Goal: Contribute content

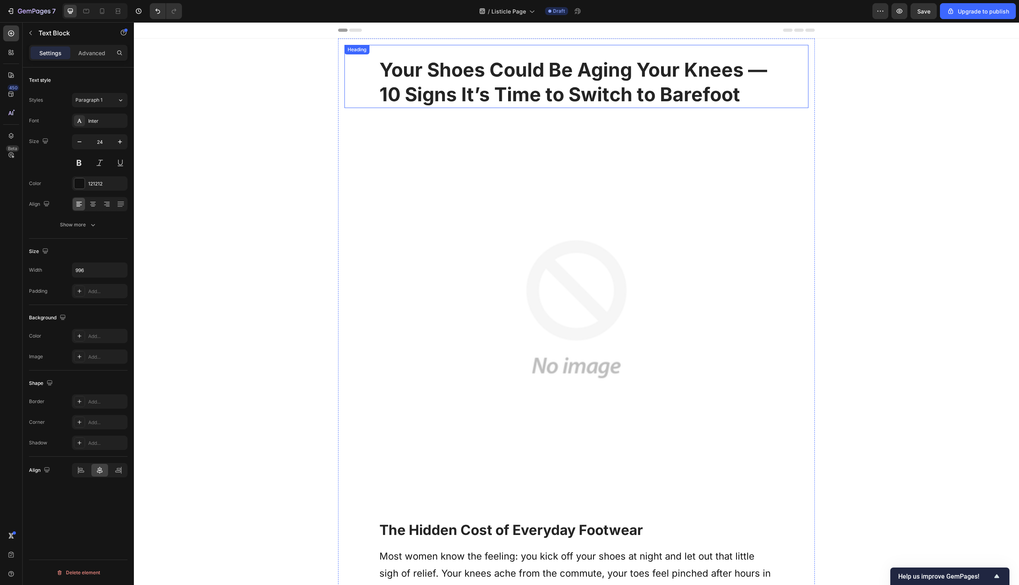
click at [649, 98] on strong "Your Shoes Could Be Aging Your Knees — 10 Signs It’s Time to Switch to Barefoot" at bounding box center [574, 82] width 388 height 48
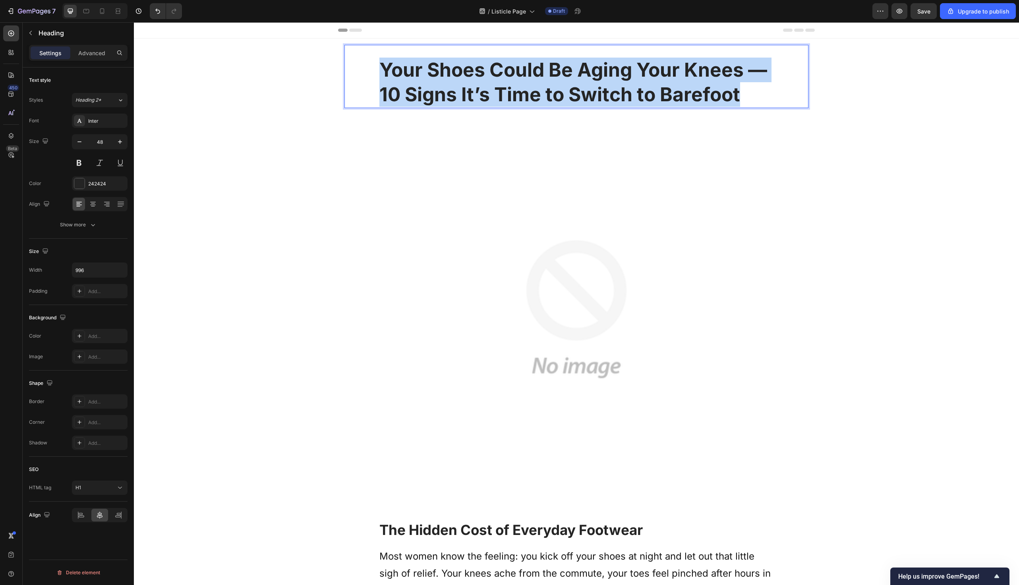
click at [649, 98] on strong "Your Shoes Could Be Aging Your Knees — 10 Signs It’s Time to Switch to Barefoot" at bounding box center [574, 82] width 388 height 48
click at [666, 76] on strong "Your Shoes Could Be Aging Your Knees — 10 Signs It’s Time to Switch to Barefoot" at bounding box center [574, 82] width 388 height 48
click at [616, 69] on strong "Your Shoes Could Be Aging Your Knees — 10 Signs It’s Time to Switch to Barefoot" at bounding box center [574, 82] width 388 height 48
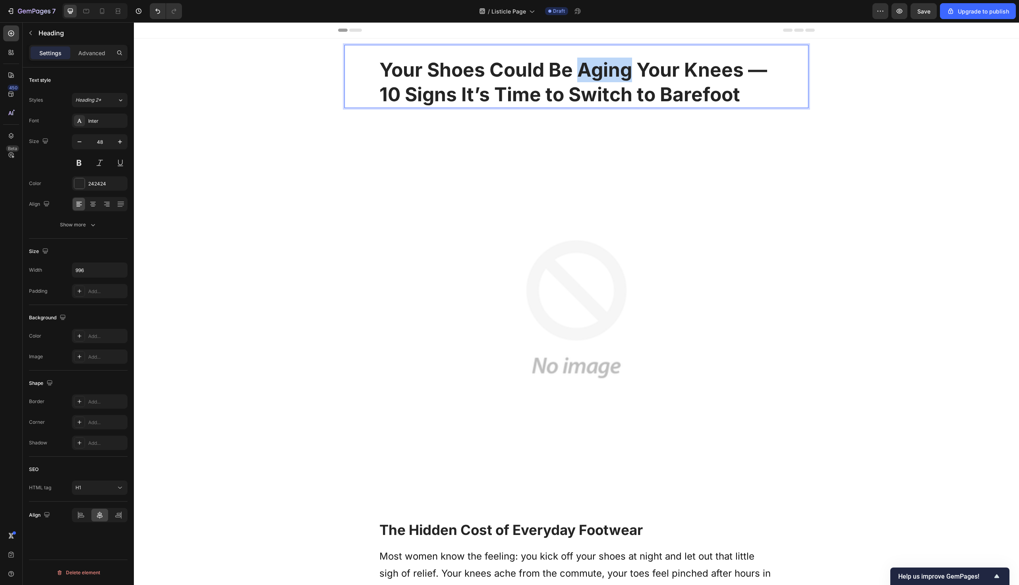
click at [616, 69] on strong "Your Shoes Could Be Aging Your Knees — 10 Signs It’s Time to Switch to Barefoot" at bounding box center [574, 82] width 388 height 48
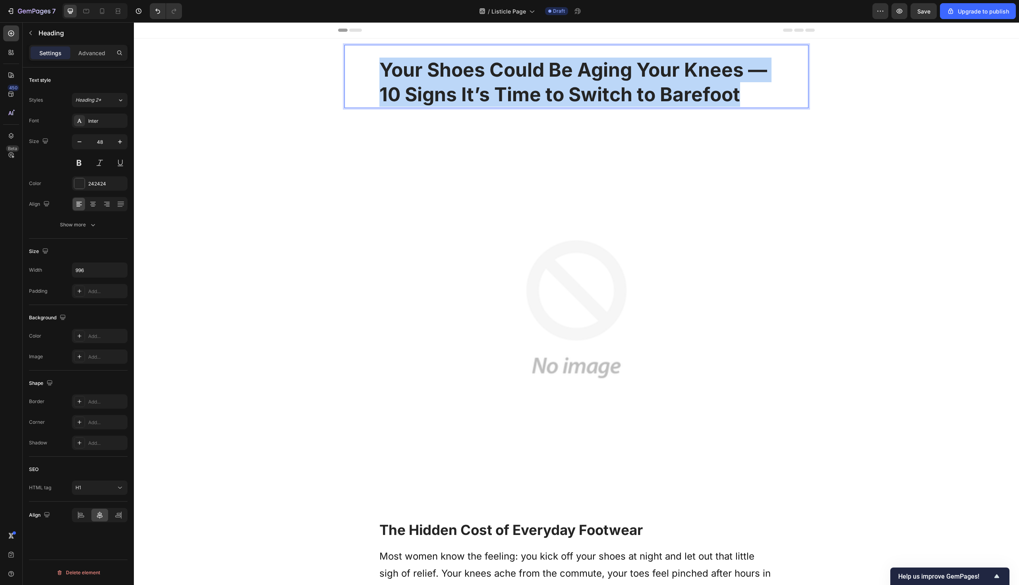
click at [616, 69] on strong "Your Shoes Could Be Aging Your Knees — 10 Signs It’s Time to Switch to Barefoot" at bounding box center [574, 82] width 388 height 48
click at [733, 79] on strong "Your Shoes Could Be Aging Your Knees — 10 Signs It’s Time to Switch to Barefoot" at bounding box center [574, 82] width 388 height 48
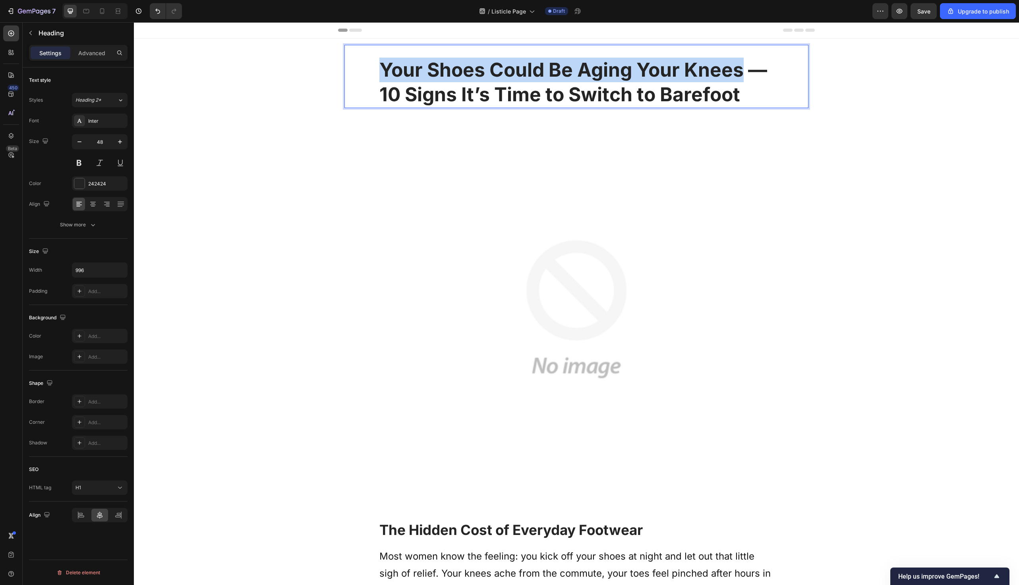
drag, startPoint x: 741, startPoint y: 73, endPoint x: 361, endPoint y: 72, distance: 379.9
click at [361, 72] on div "Your Shoes Could Be Aging Your Knees — 10 Signs It’s Time to Switch to Barefoot" at bounding box center [577, 82] width 448 height 51
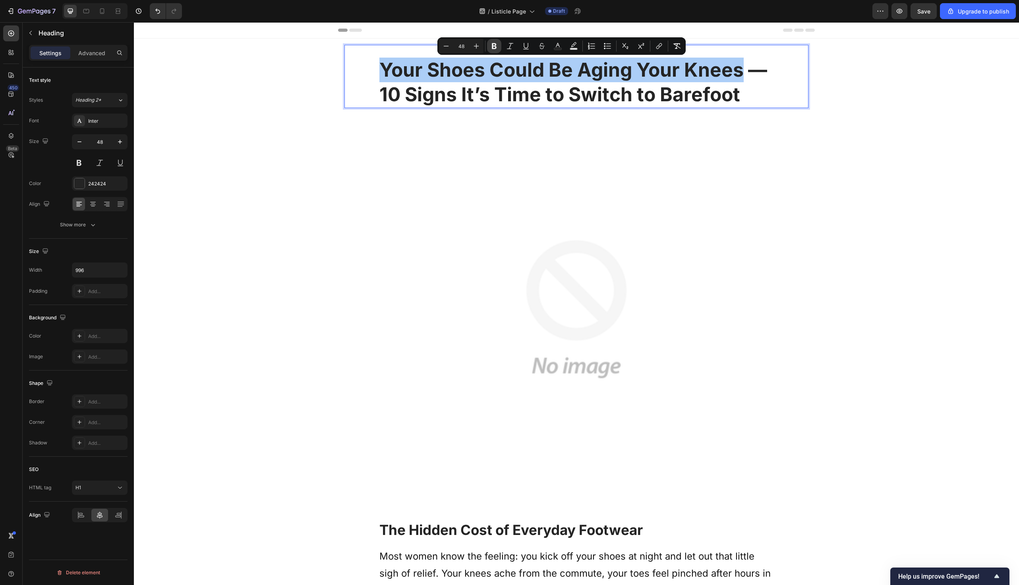
click at [495, 42] on icon "Editor contextual toolbar" at bounding box center [494, 46] width 8 height 8
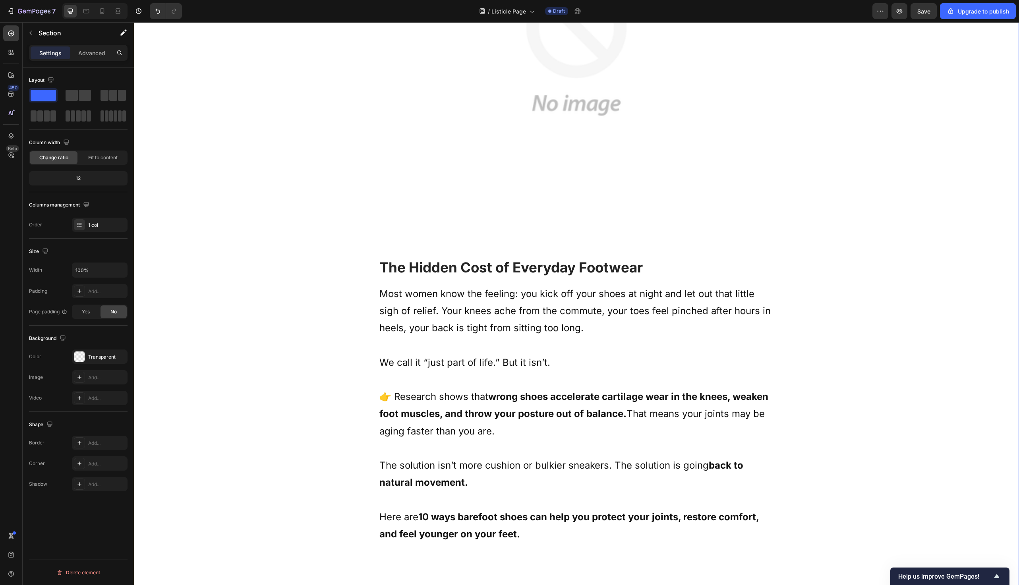
scroll to position [383, 0]
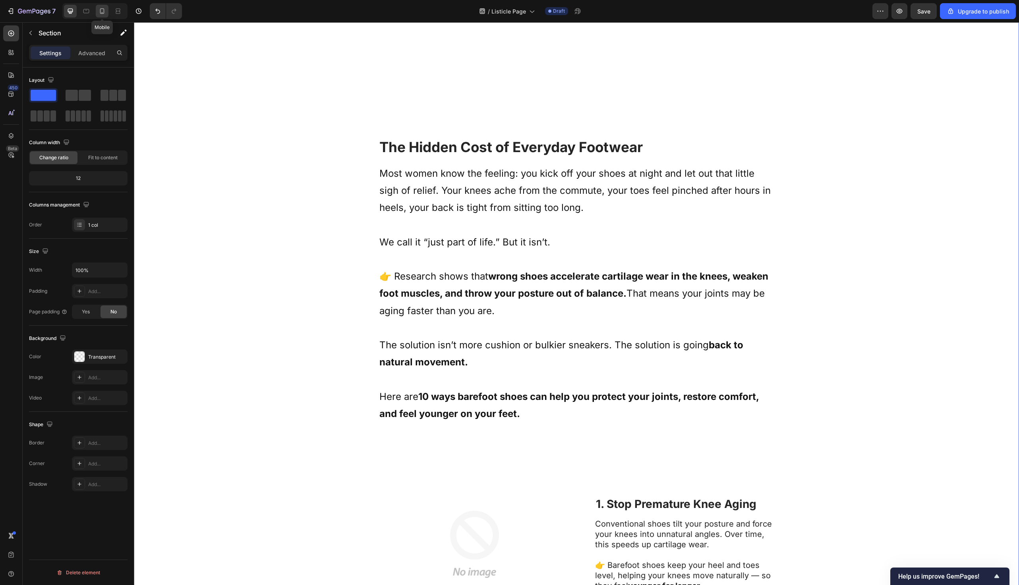
click at [105, 10] on icon at bounding box center [102, 11] width 8 height 8
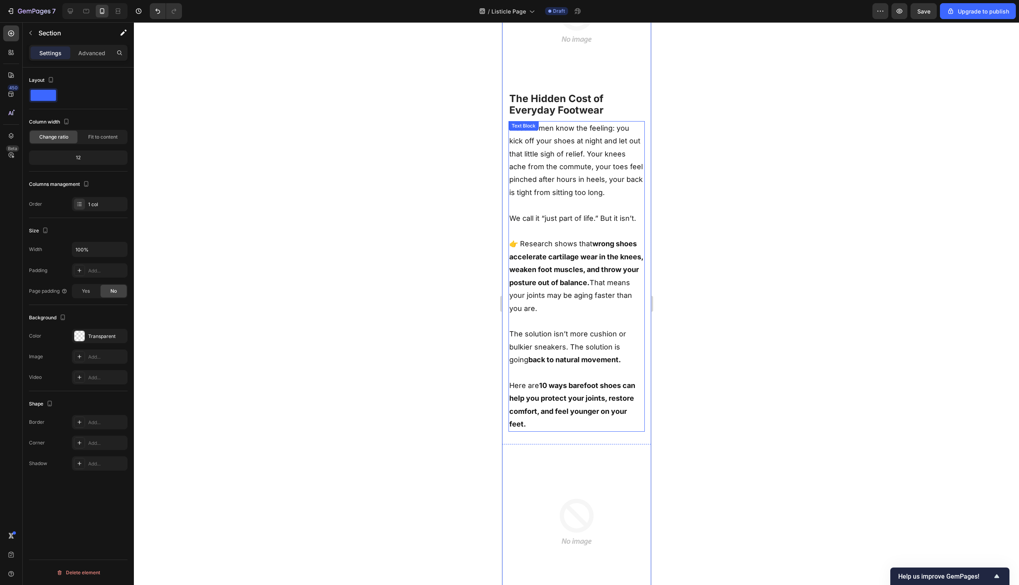
scroll to position [134, 0]
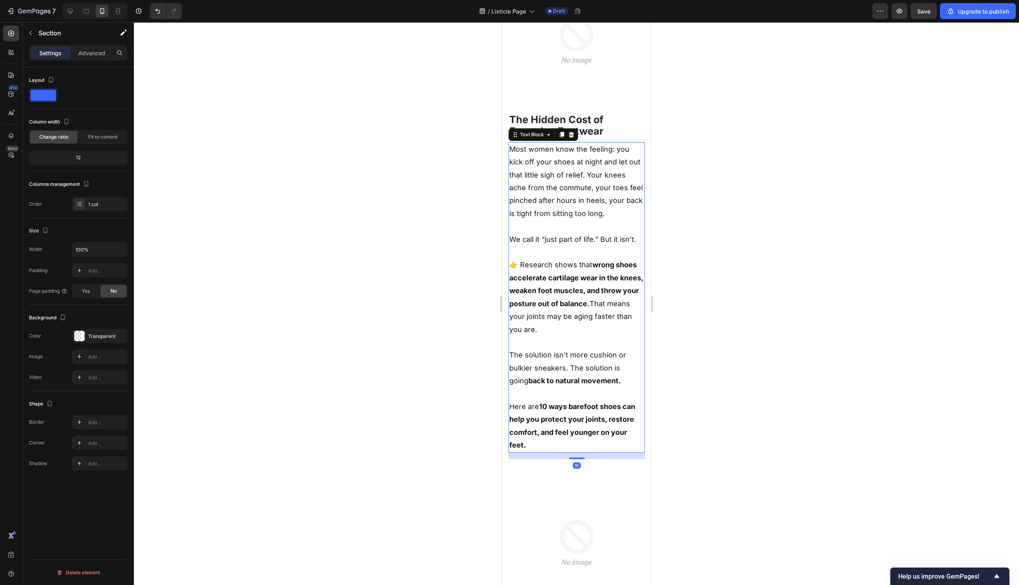
click at [516, 453] on div "Most women know the feeling: you kick off your shoes at night and let out that …" at bounding box center [576, 297] width 136 height 311
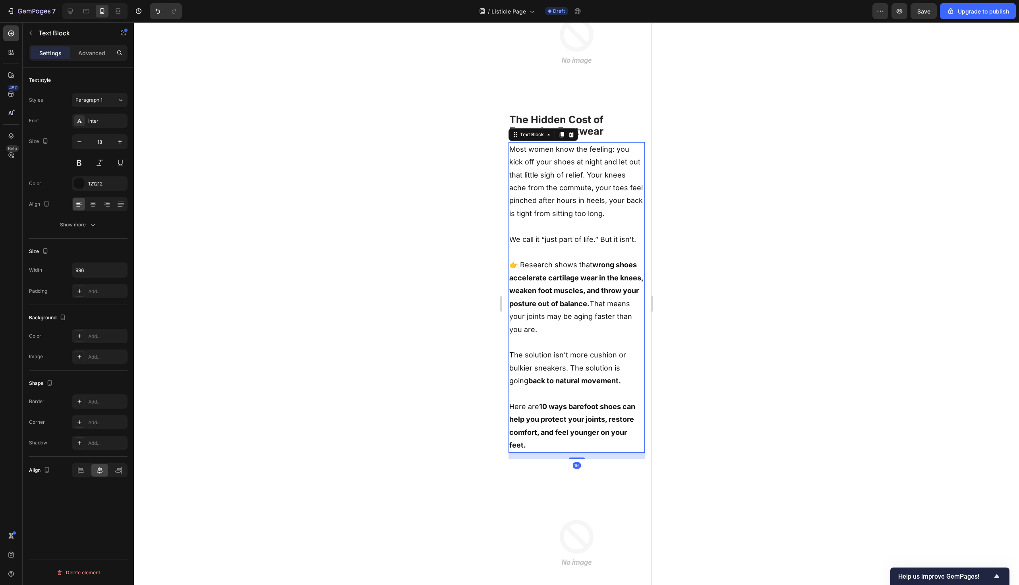
click at [536, 453] on div "16" at bounding box center [576, 456] width 136 height 6
click at [537, 443] on p "Here are 10 ways barefoot shoes can help you protect your joints, restore comfo…" at bounding box center [576, 427] width 135 height 52
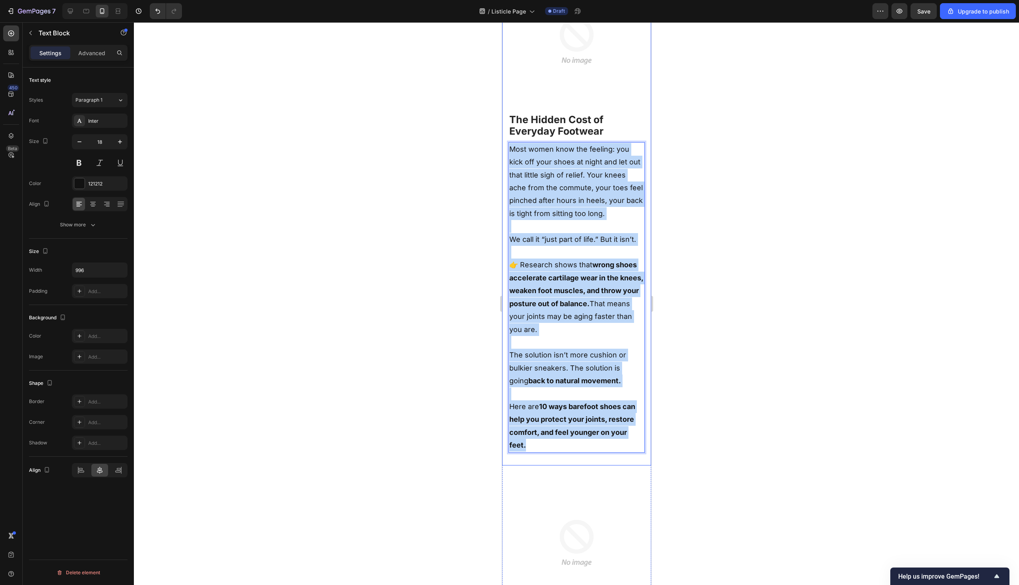
drag, startPoint x: 537, startPoint y: 443, endPoint x: 505, endPoint y: 148, distance: 296.6
click at [505, 148] on div "Your Shoes Could Be Aging Your Knees — 10 Signs It’s Time to Switch to Barefoot…" at bounding box center [576, 185] width 149 height 561
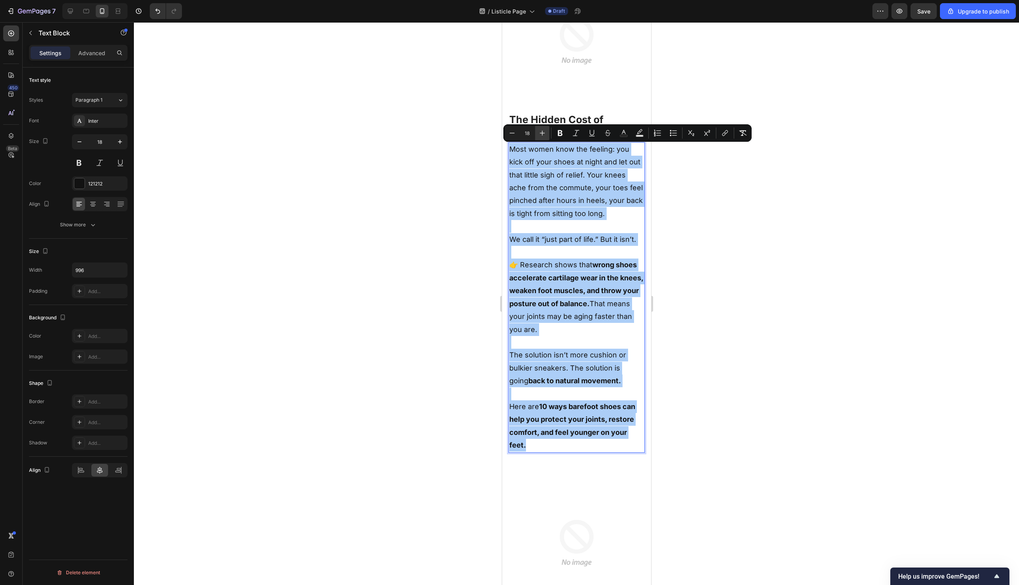
click at [539, 135] on icon "Editor contextual toolbar" at bounding box center [543, 133] width 8 height 8
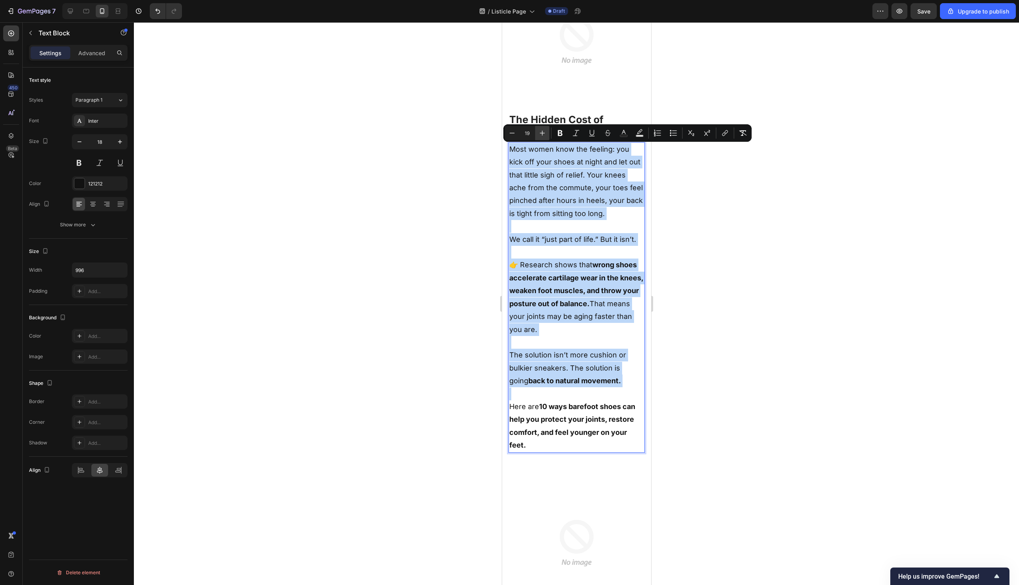
type input "20"
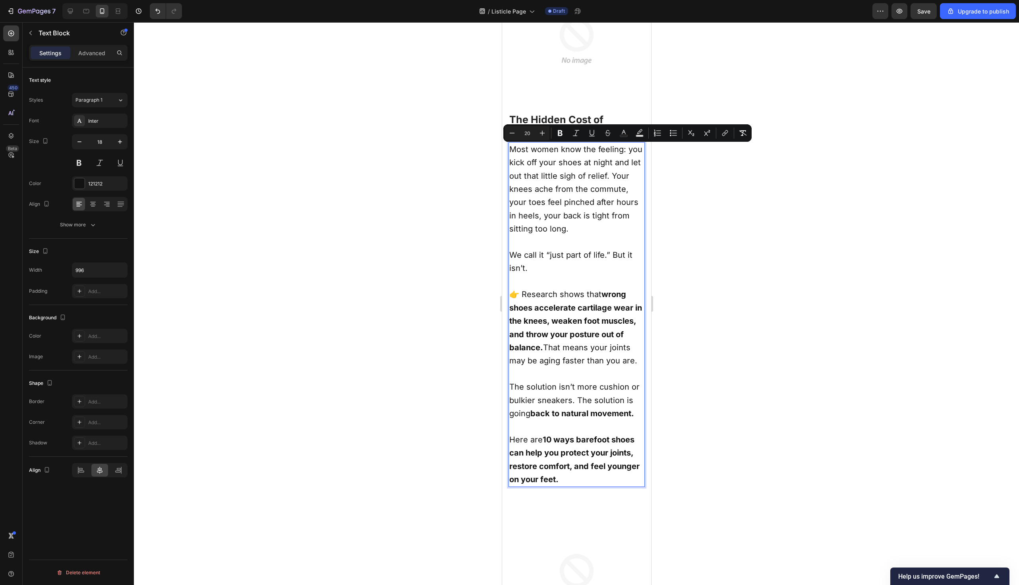
click at [422, 190] on div at bounding box center [576, 303] width 885 height 563
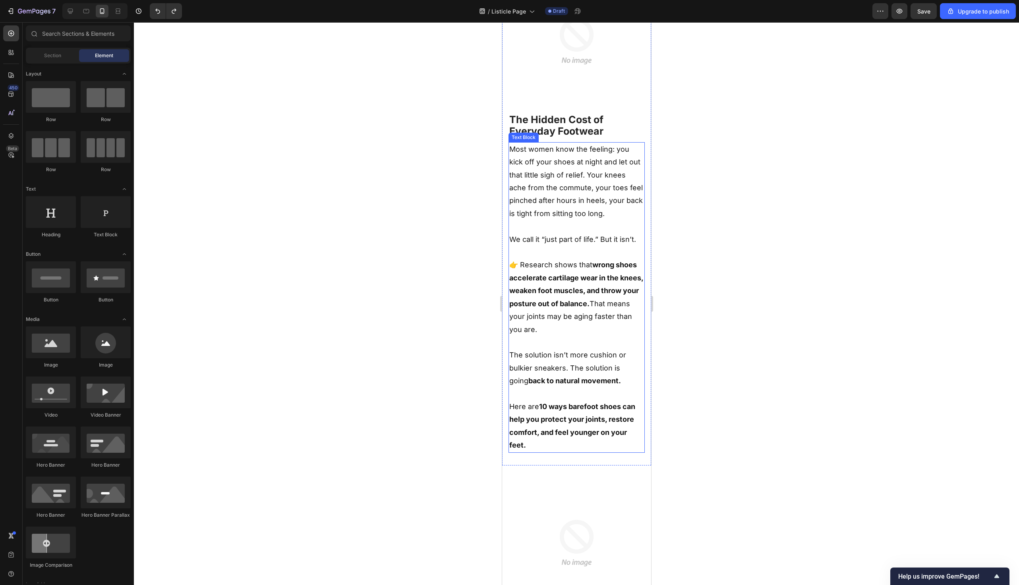
click at [545, 182] on p "Most women know the feeling: you kick off your shoes at night and let out that …" at bounding box center [576, 181] width 135 height 77
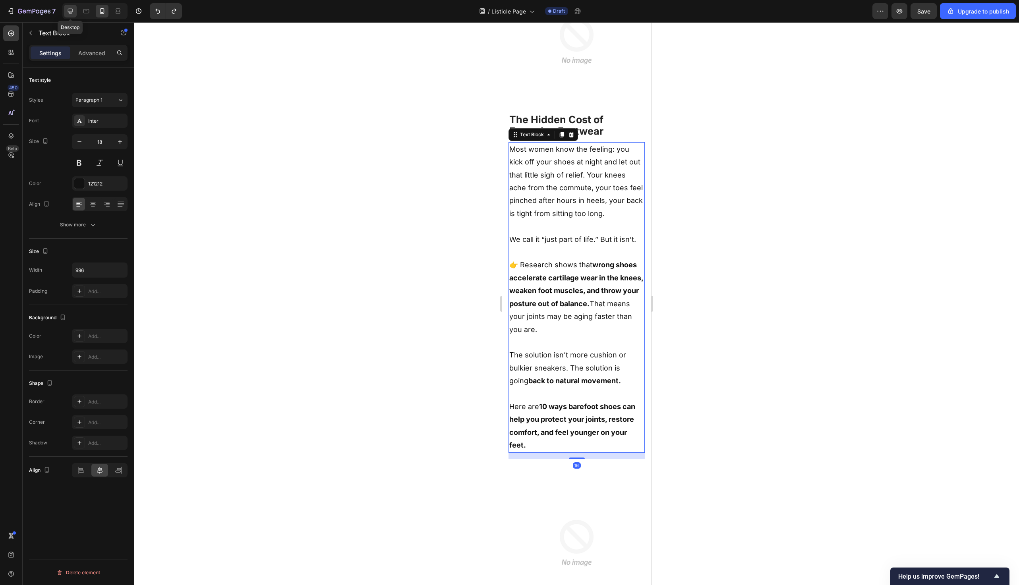
click at [75, 15] on div at bounding box center [70, 11] width 13 height 13
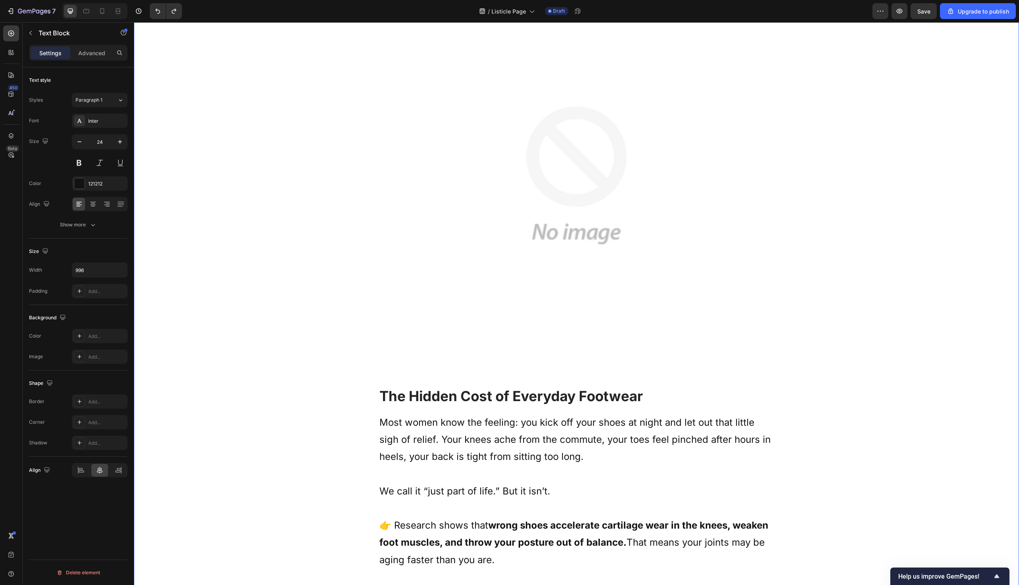
scroll to position [106, 0]
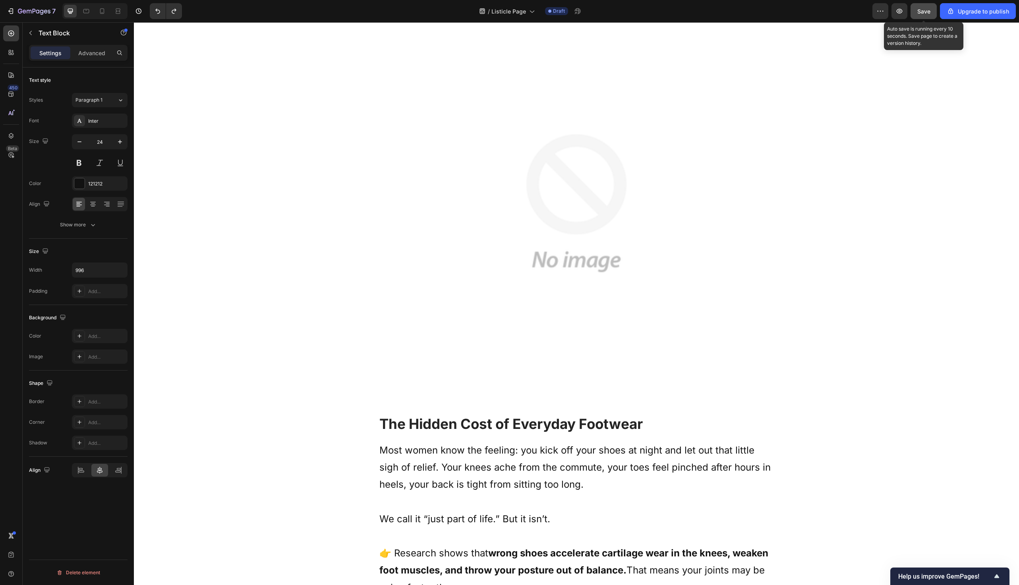
click at [924, 6] on button "Save" at bounding box center [924, 11] width 26 height 16
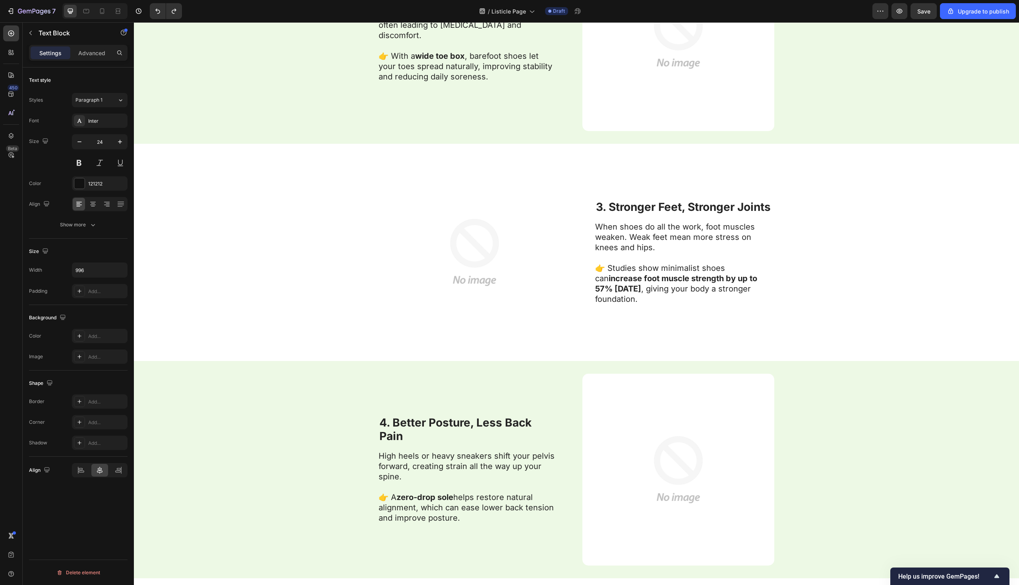
scroll to position [0, 0]
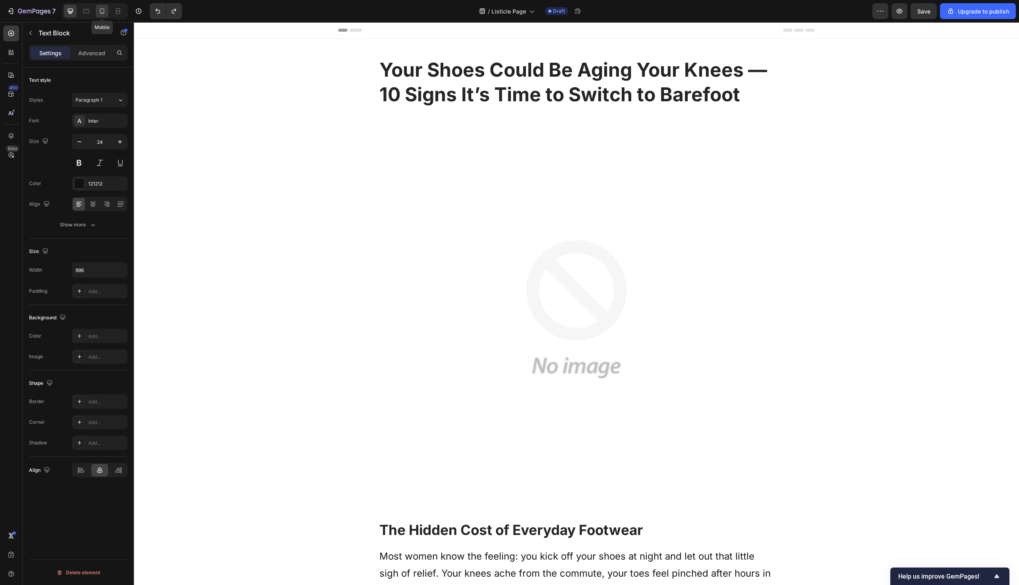
click at [105, 7] on div at bounding box center [102, 11] width 13 height 13
type input "18"
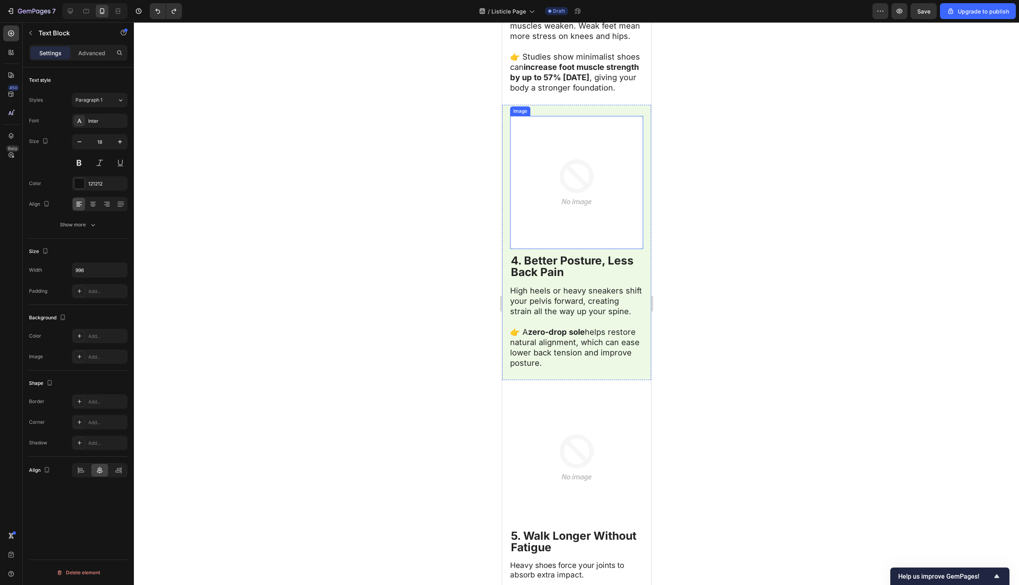
scroll to position [1556, 0]
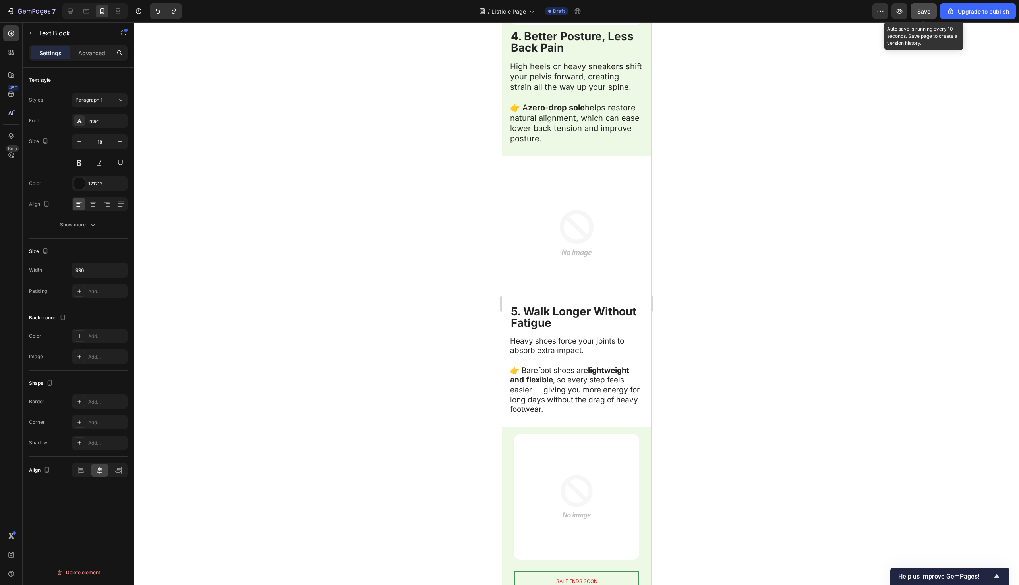
click at [923, 13] on span "Save" at bounding box center [924, 11] width 13 height 7
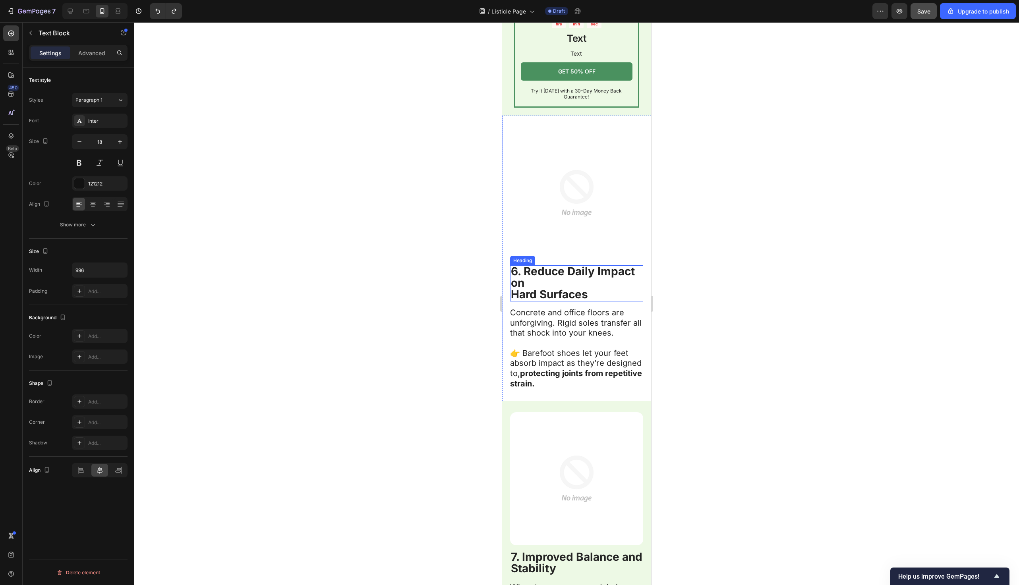
scroll to position [2083, 0]
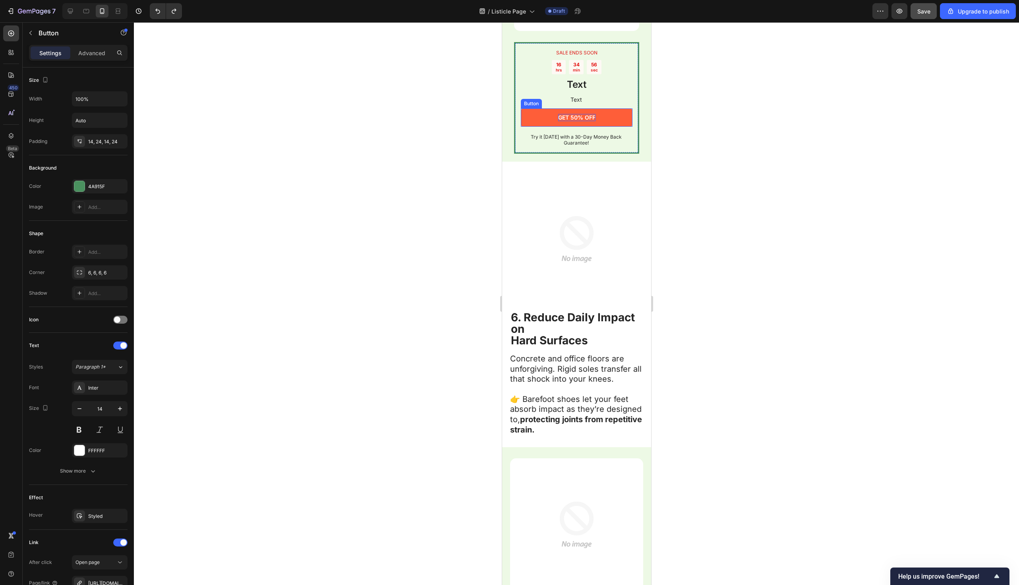
click at [582, 116] on p "GET 50% OFF" at bounding box center [576, 117] width 37 height 7
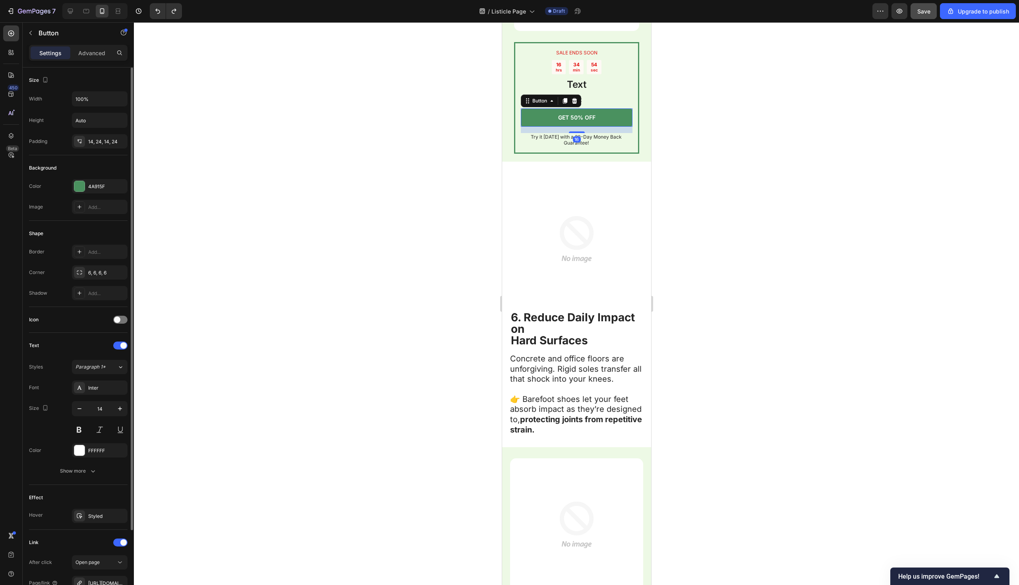
scroll to position [89, 0]
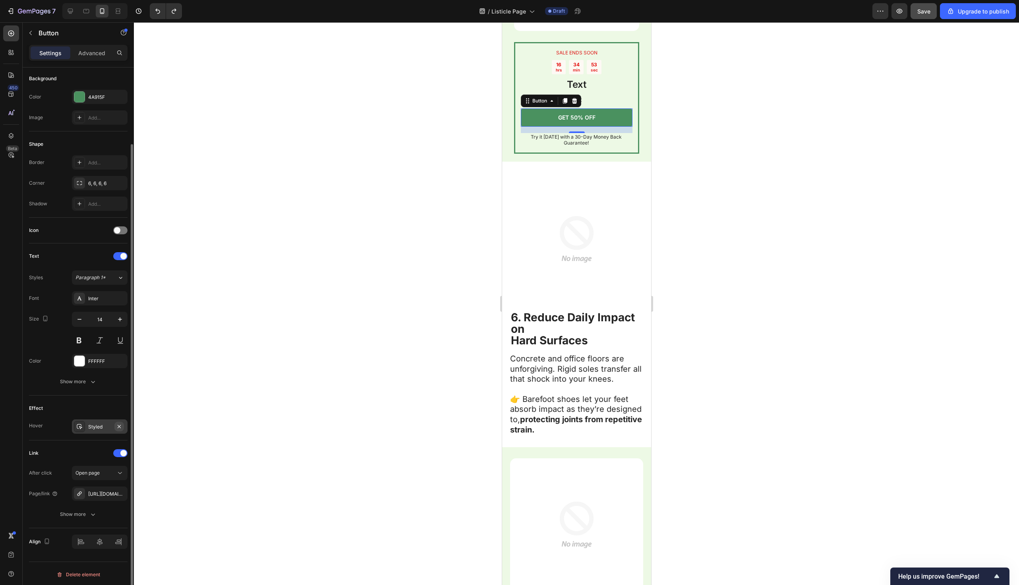
click at [120, 426] on icon "button" at bounding box center [119, 426] width 3 height 3
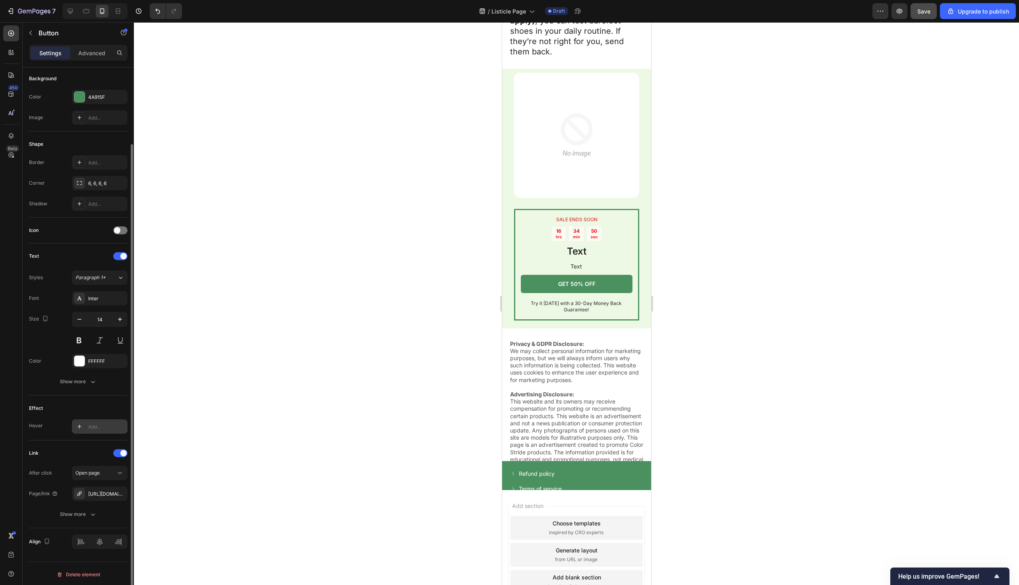
scroll to position [3619, 0]
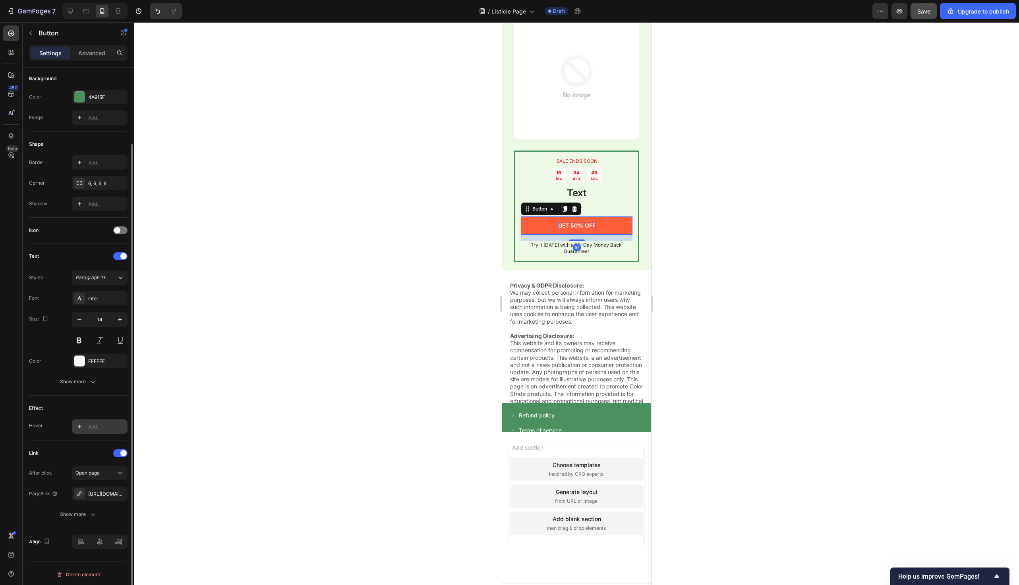
click at [578, 222] on p "GET 50% OFF" at bounding box center [576, 225] width 37 height 7
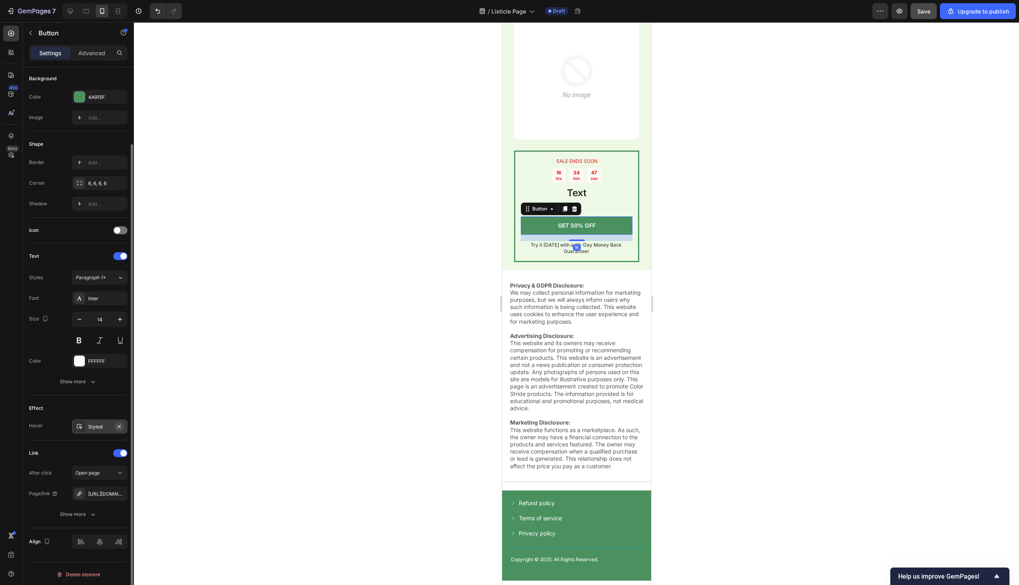
click at [119, 425] on icon "button" at bounding box center [119, 426] width 3 height 3
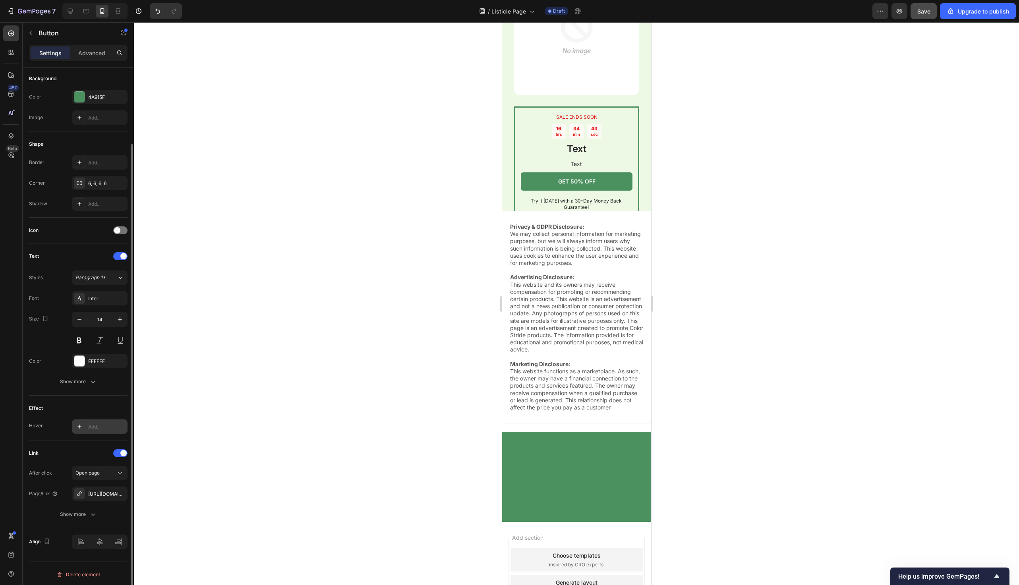
scroll to position [3471, 0]
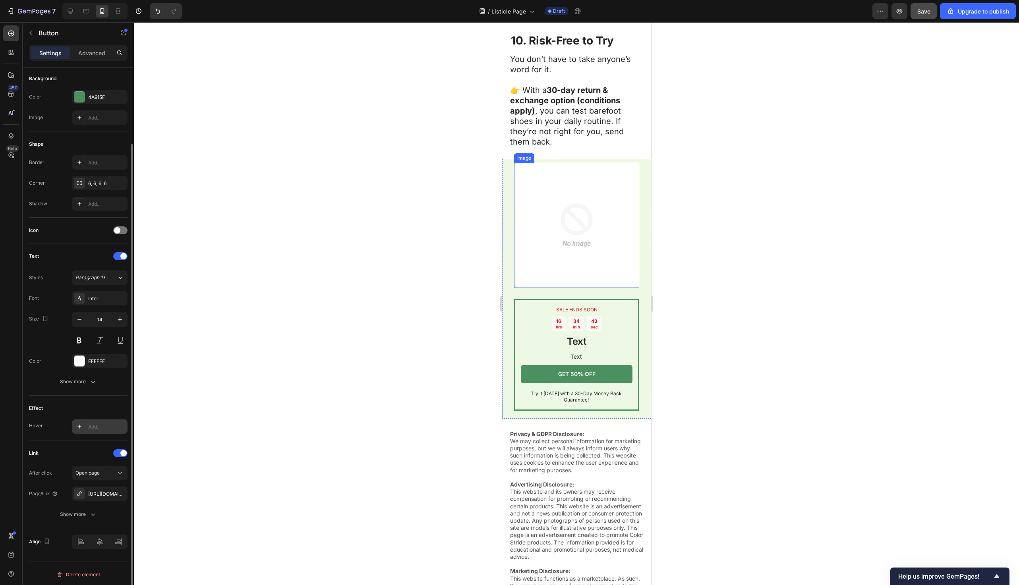
click at [572, 213] on img at bounding box center [576, 225] width 125 height 125
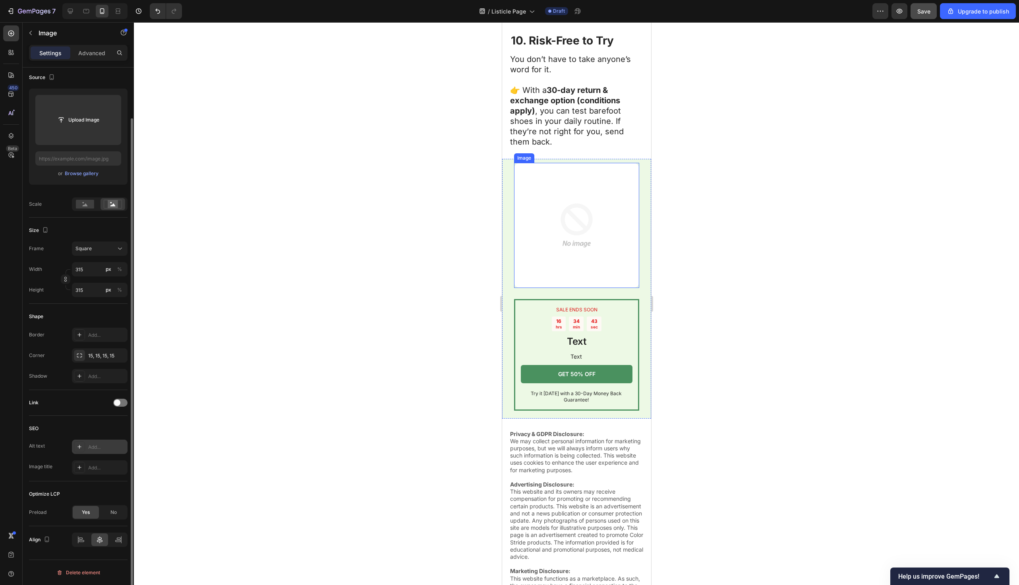
scroll to position [0, 0]
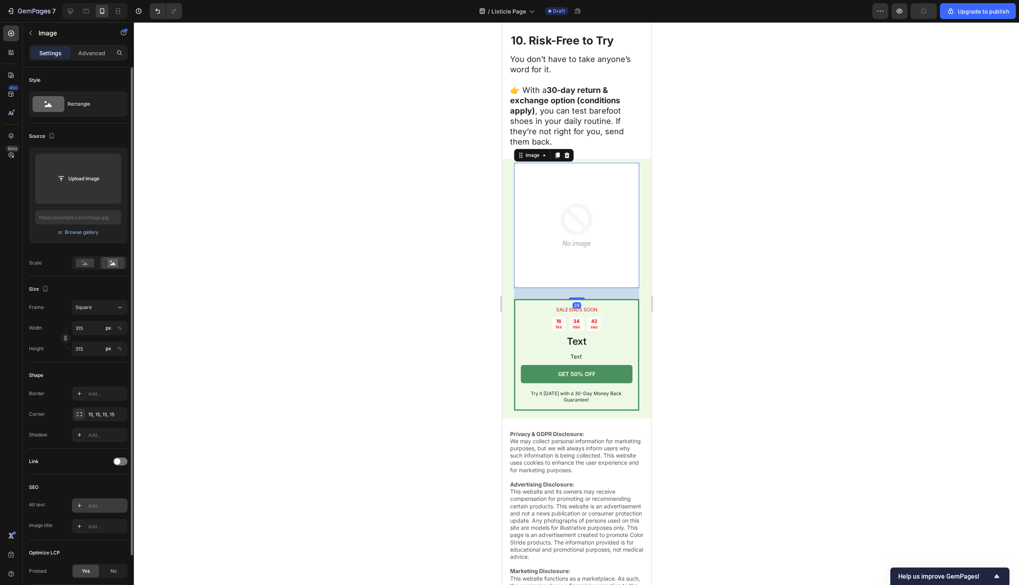
click at [391, 215] on div at bounding box center [576, 303] width 885 height 563
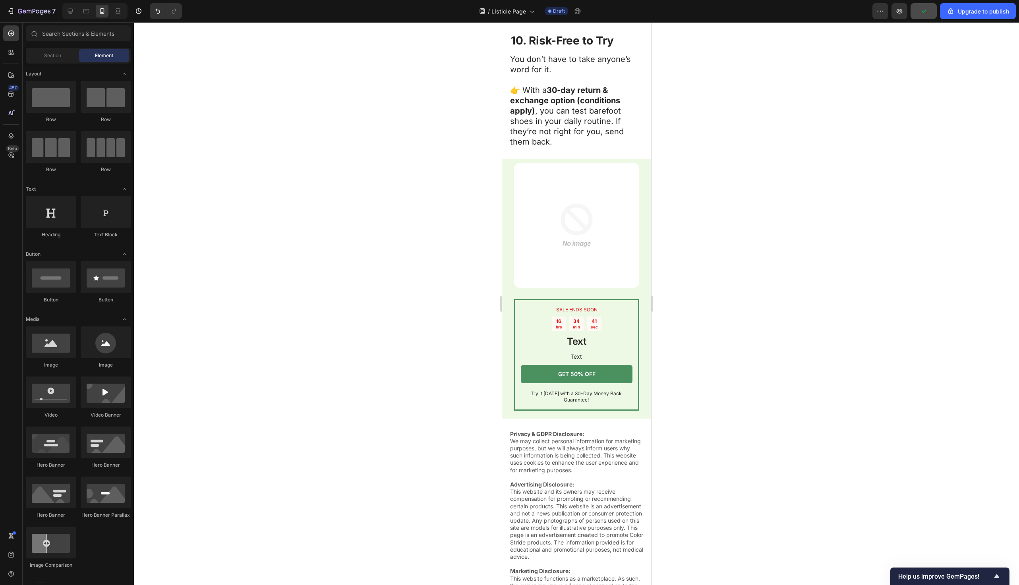
click at [62, 9] on div at bounding box center [94, 11] width 65 height 16
click at [68, 10] on icon at bounding box center [70, 11] width 5 height 5
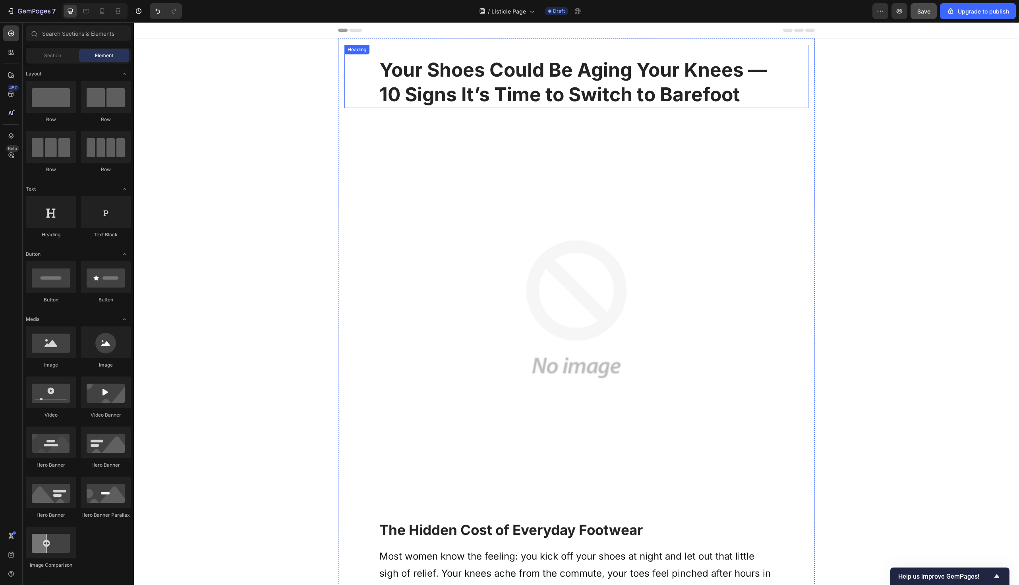
click at [548, 81] on strong "Your Shoes Could Be Aging Your Knees — 10 Signs It’s Time to Switch to Barefoot" at bounding box center [574, 82] width 388 height 48
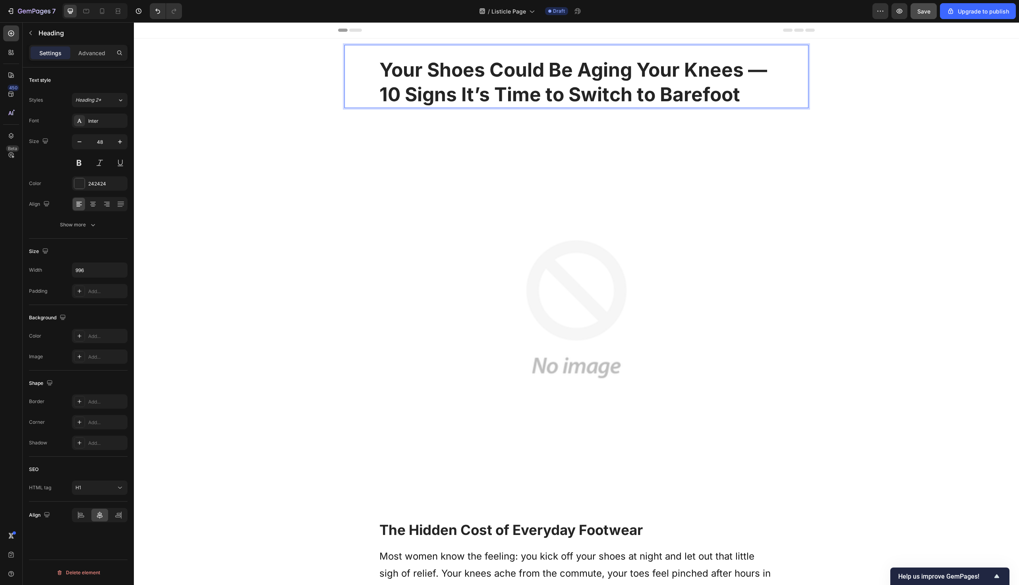
click at [548, 81] on strong "Your Shoes Could Be Aging Your Knees — 10 Signs It’s Time to Switch to Barefoot" at bounding box center [574, 82] width 388 height 48
click at [532, 95] on strong "Your Shoes Could Be Aging Your Knees — 10 Signs It’s Time to Switch to Barefoot" at bounding box center [574, 82] width 388 height 48
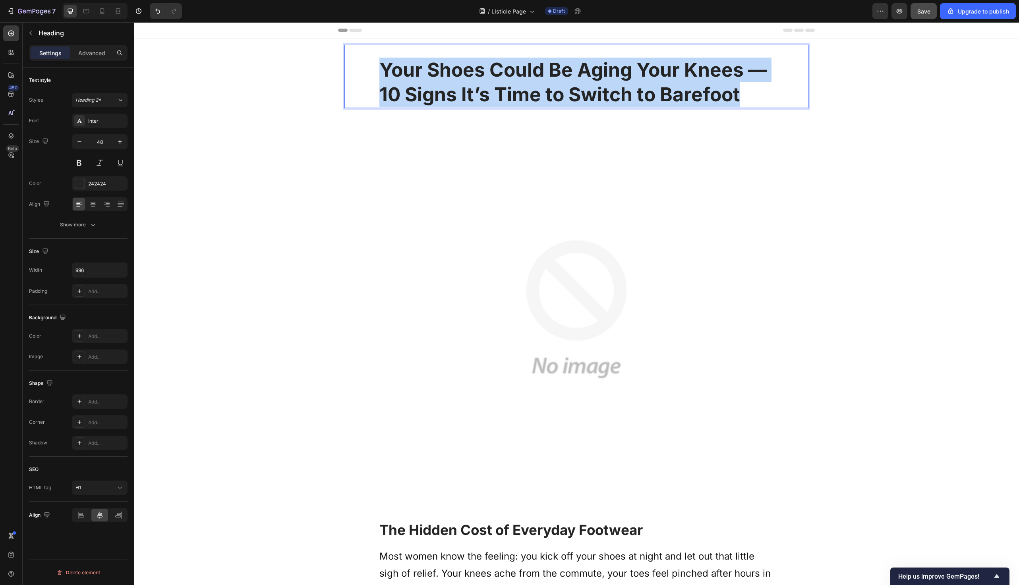
click at [532, 95] on strong "Your Shoes Could Be Aging Your Knees — 10 Signs It’s Time to Switch to Barefoot" at bounding box center [574, 82] width 388 height 48
click at [527, 103] on strong "Your Shoes Could Be Aging Your Knees — 10 Signs It’s Time to Switch to Barefoot" at bounding box center [574, 82] width 388 height 48
click at [721, 72] on strong "Your Shoes Could Be Aging Your Knees — 10 Signs It’s Time to Switch to Barefoot" at bounding box center [574, 82] width 388 height 48
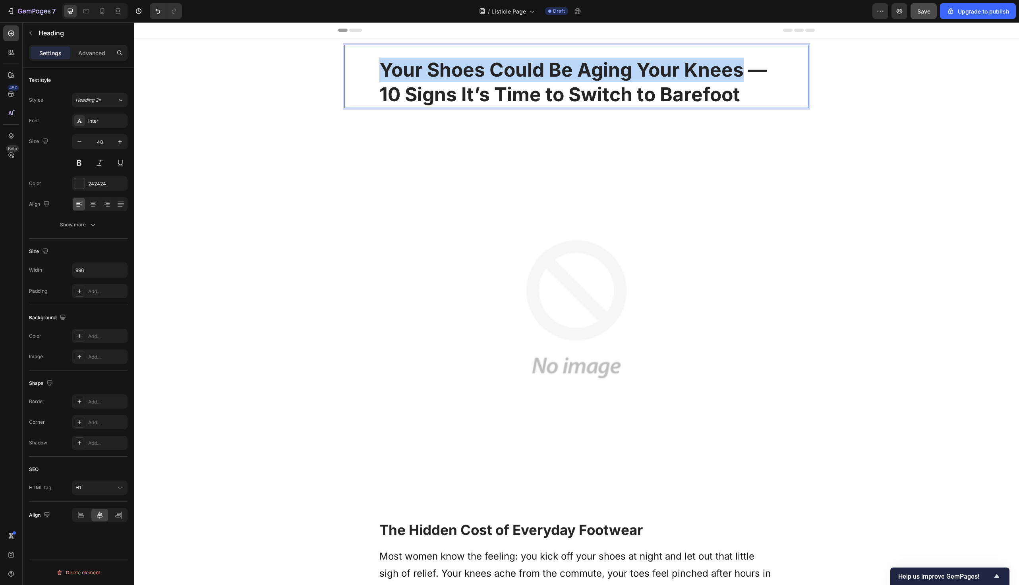
drag, startPoint x: 741, startPoint y: 72, endPoint x: 355, endPoint y: 72, distance: 385.5
click at [355, 72] on div "Your Shoes Could Be Aging Your Knees — 10 Signs It’s Time to Switch to Barefoot" at bounding box center [577, 82] width 448 height 51
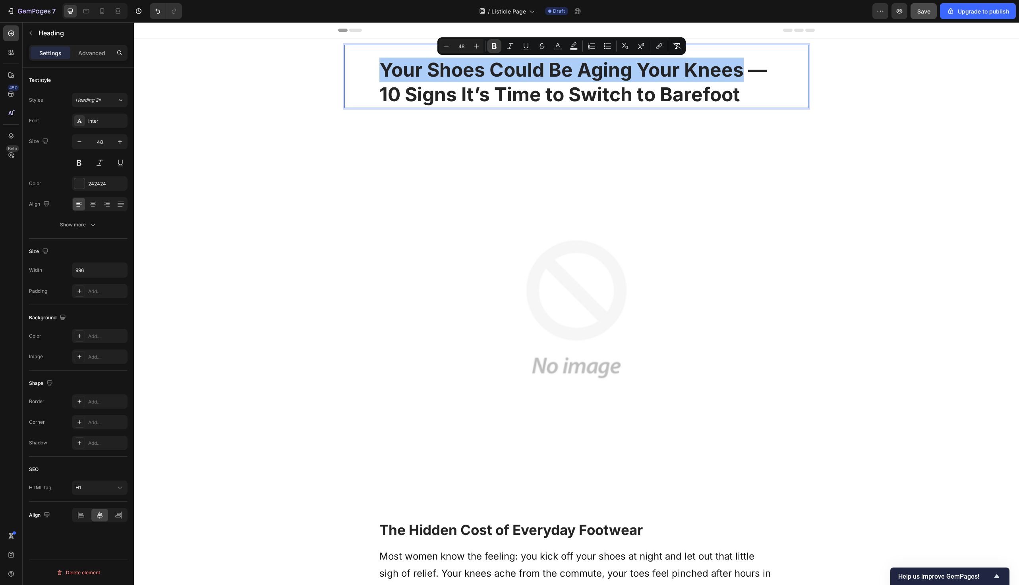
click at [497, 45] on icon "Editor contextual toolbar" at bounding box center [494, 46] width 8 height 8
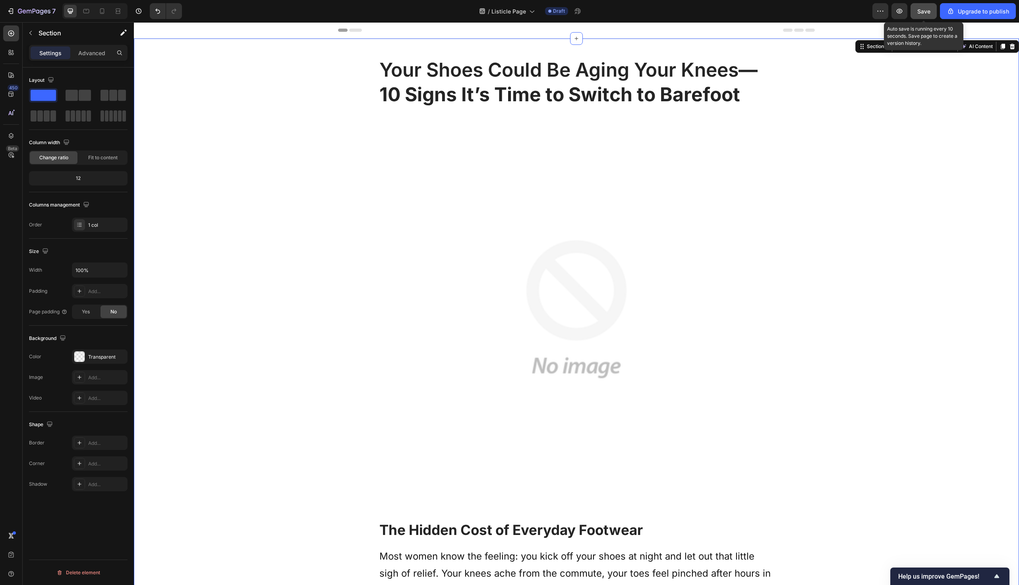
click at [926, 8] on span "Save" at bounding box center [924, 11] width 13 height 7
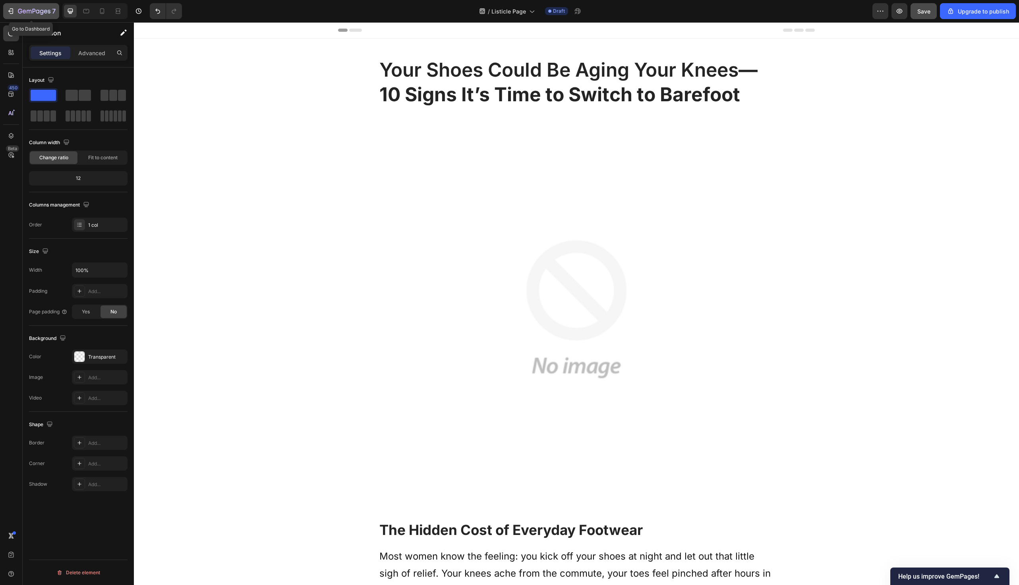
click at [43, 8] on div "7" at bounding box center [37, 11] width 38 height 10
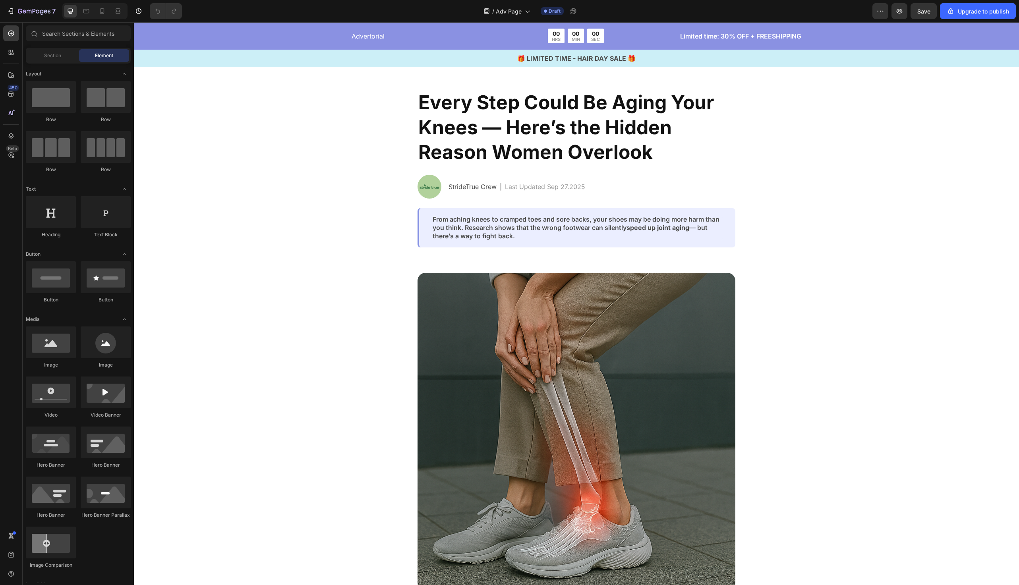
scroll to position [28, 0]
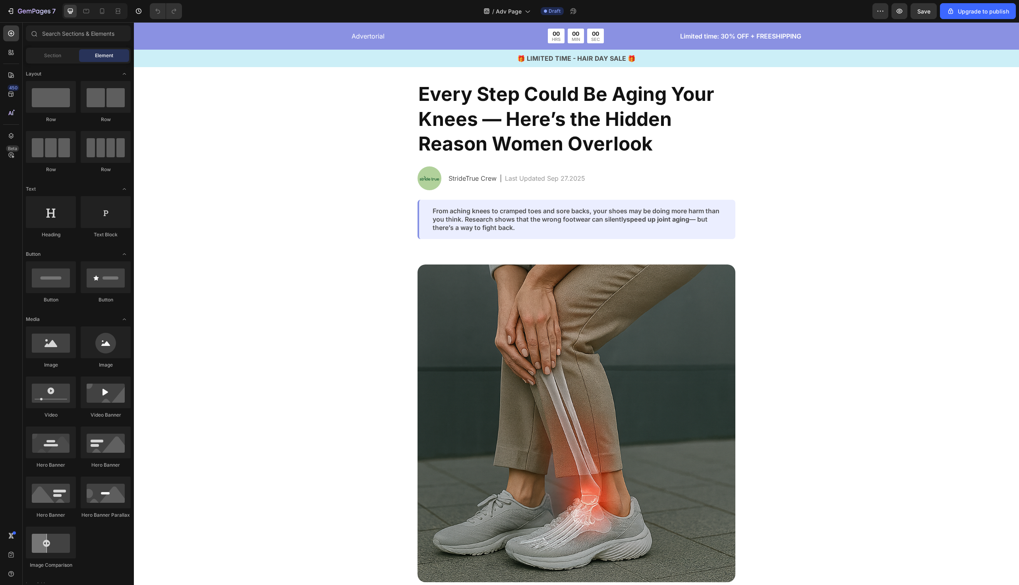
click at [459, 318] on img at bounding box center [577, 424] width 318 height 318
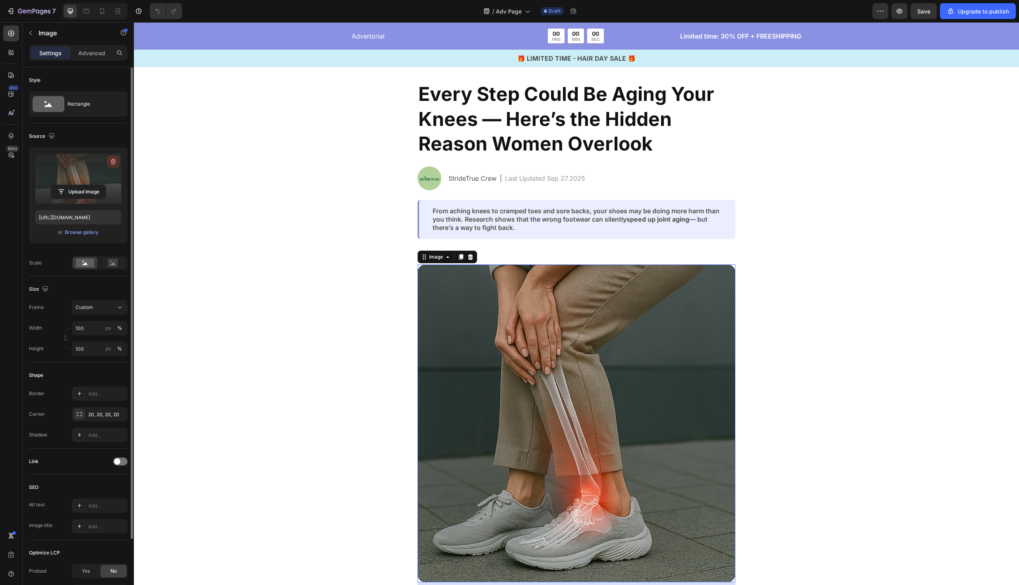
click at [114, 161] on icon "button" at bounding box center [114, 162] width 1 height 2
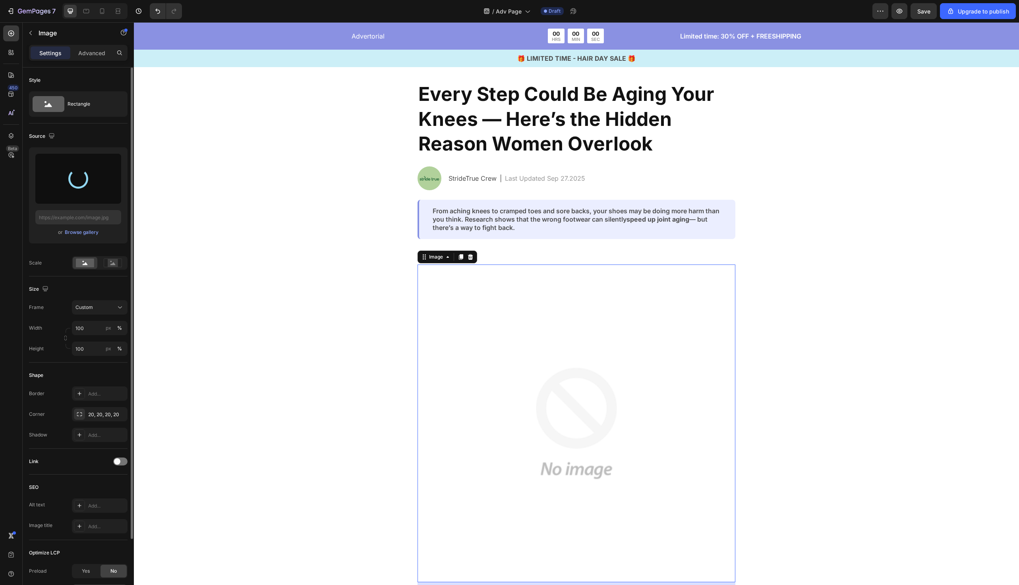
type input "[URL][DOMAIN_NAME]"
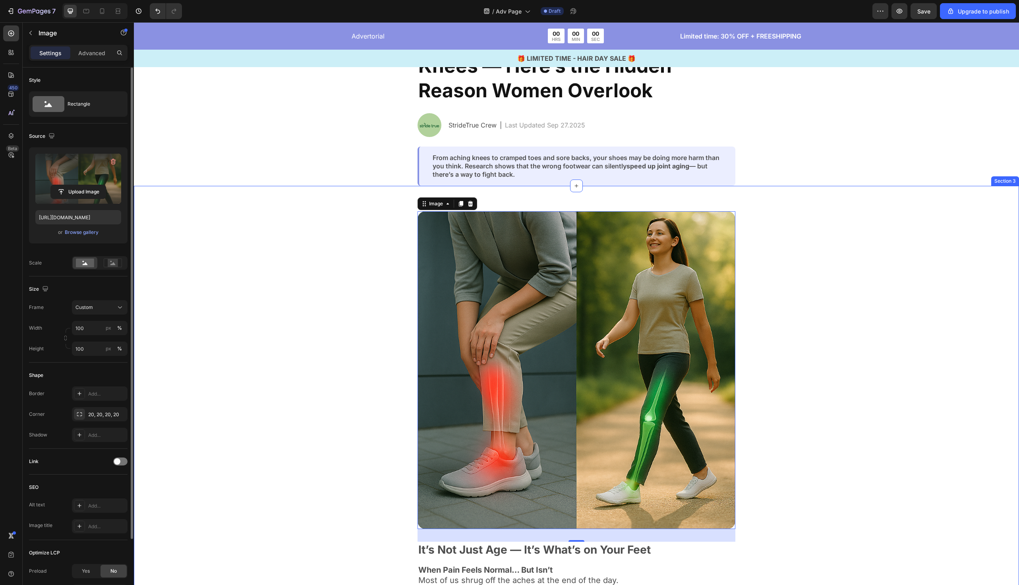
scroll to position [97, 0]
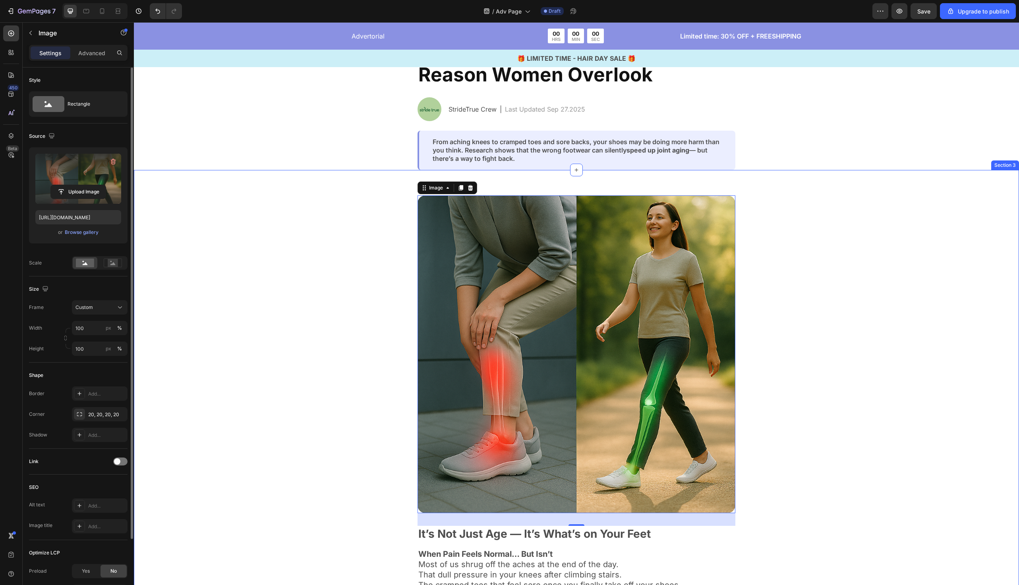
click at [255, 242] on div "Image 32 It’s Not Just Age — It’s What’s on Your Feet Text Block When Pain Feel…" at bounding box center [576, 424] width 885 height 508
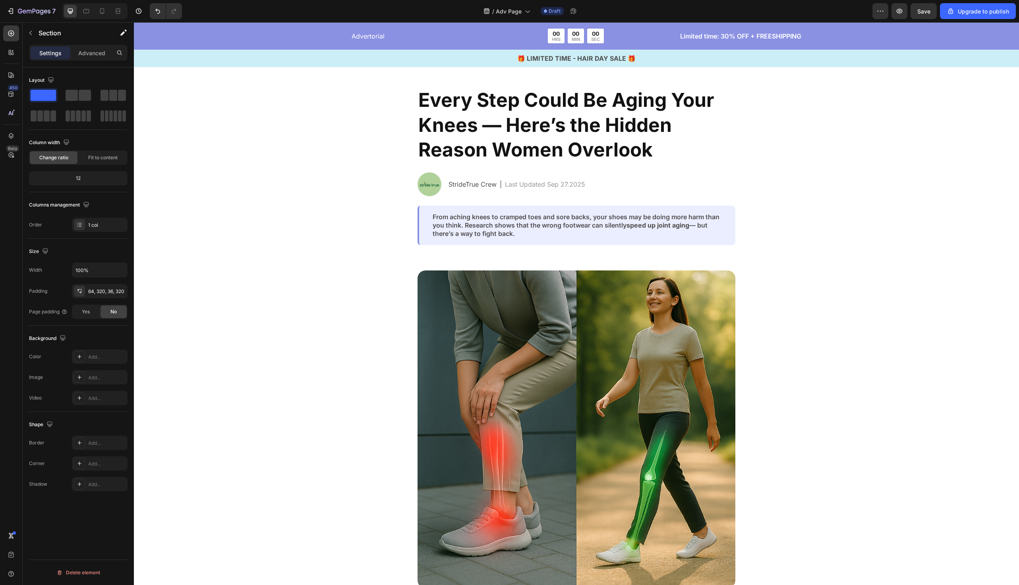
scroll to position [25, 0]
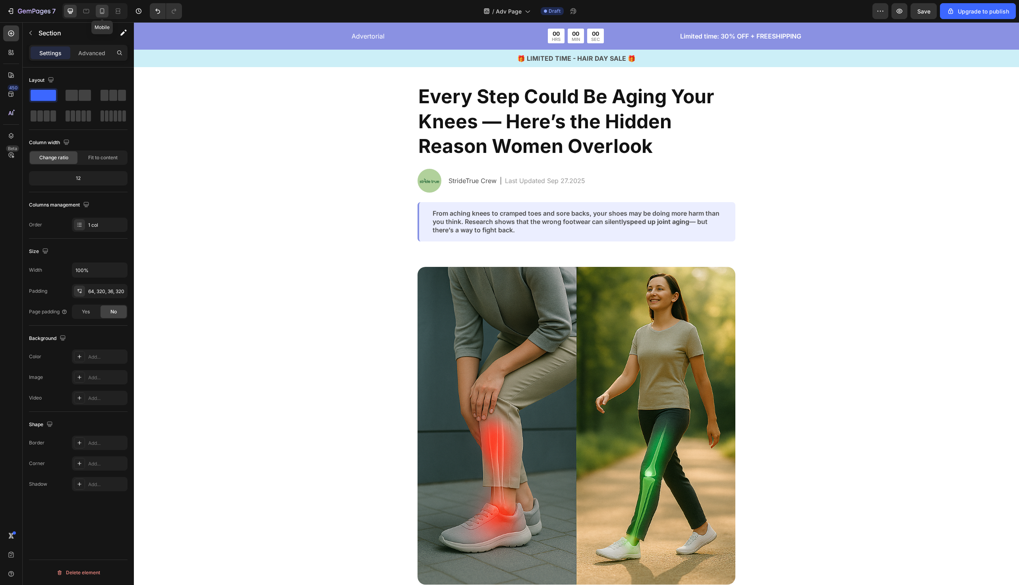
click at [99, 10] on icon at bounding box center [102, 11] width 8 height 8
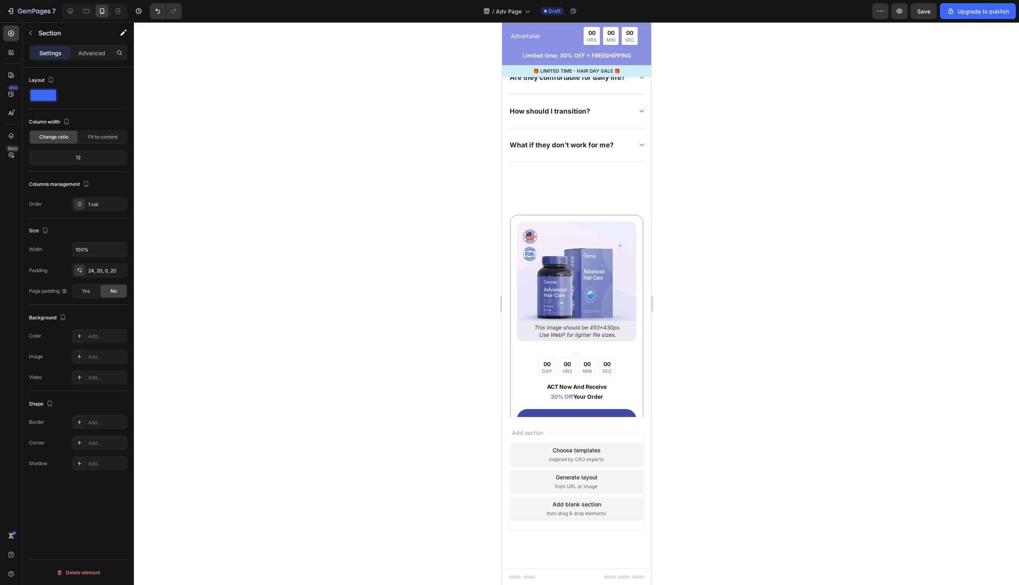
scroll to position [4564, 0]
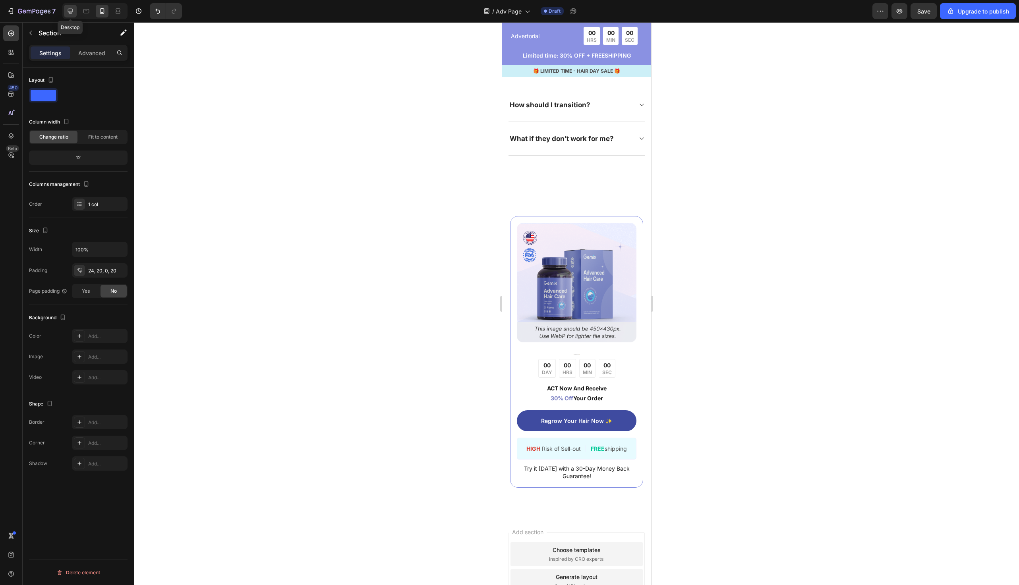
click at [71, 12] on icon at bounding box center [70, 11] width 5 height 5
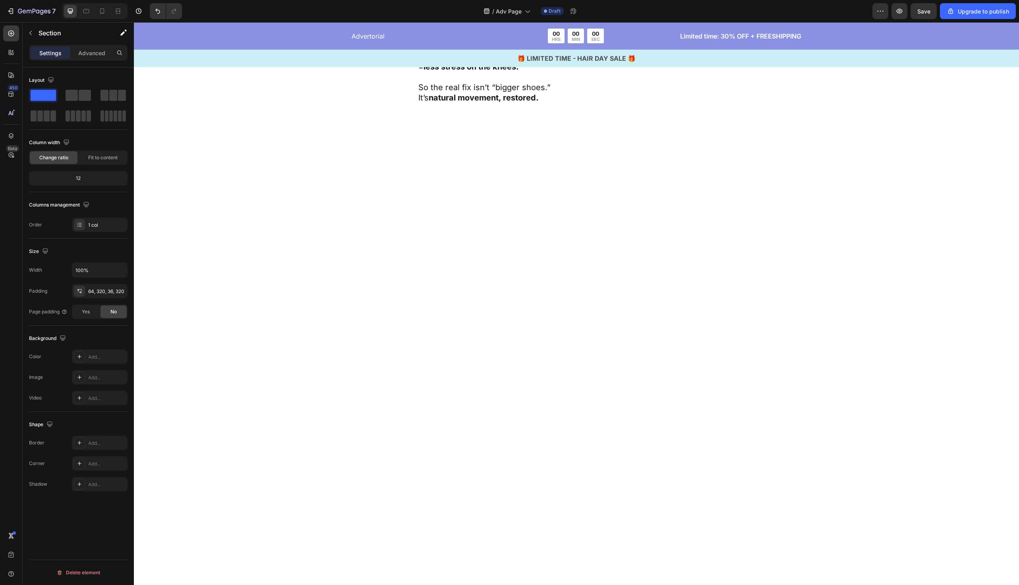
scroll to position [1964, 0]
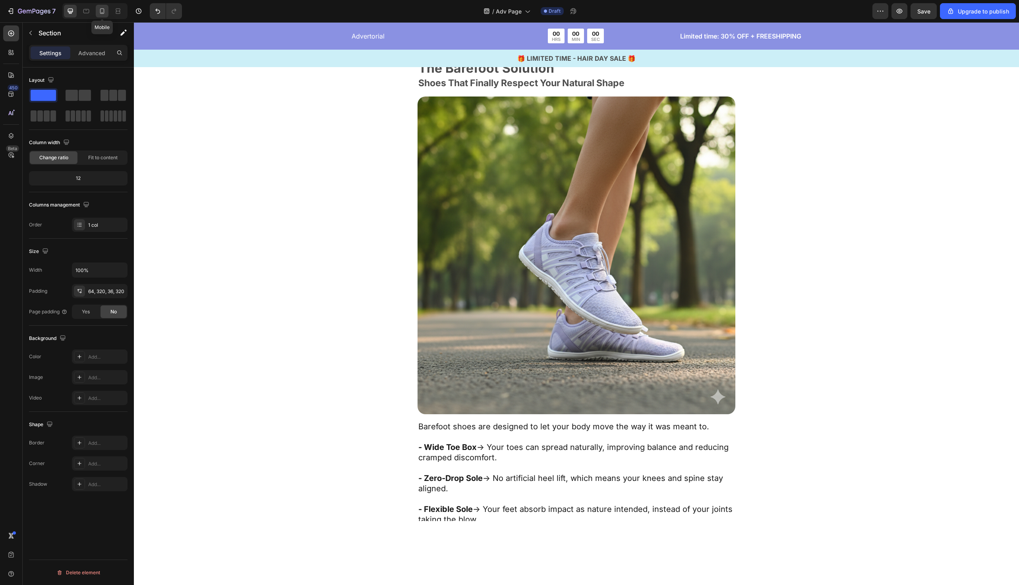
click at [106, 8] on div at bounding box center [102, 11] width 13 height 13
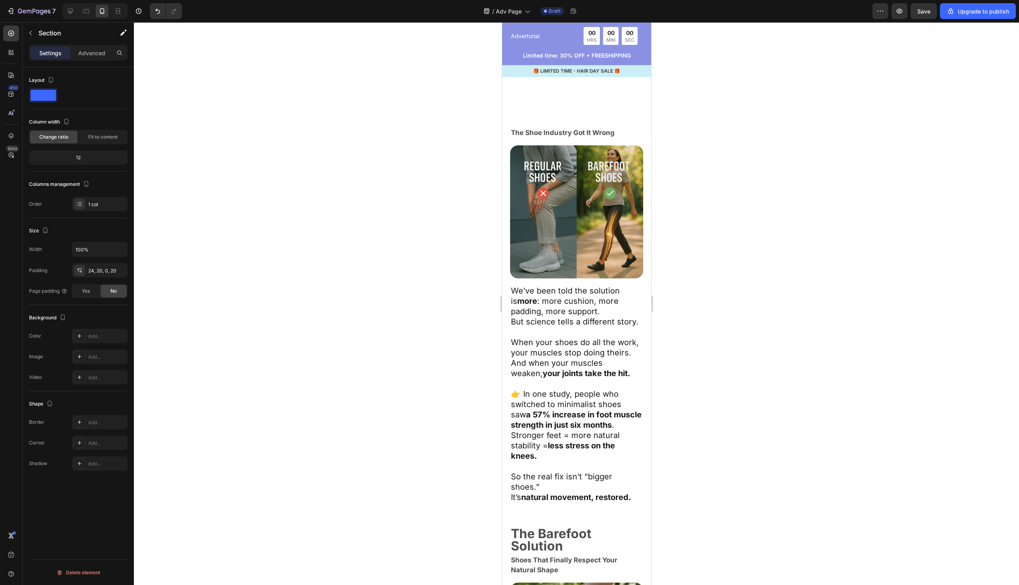
scroll to position [1741, 0]
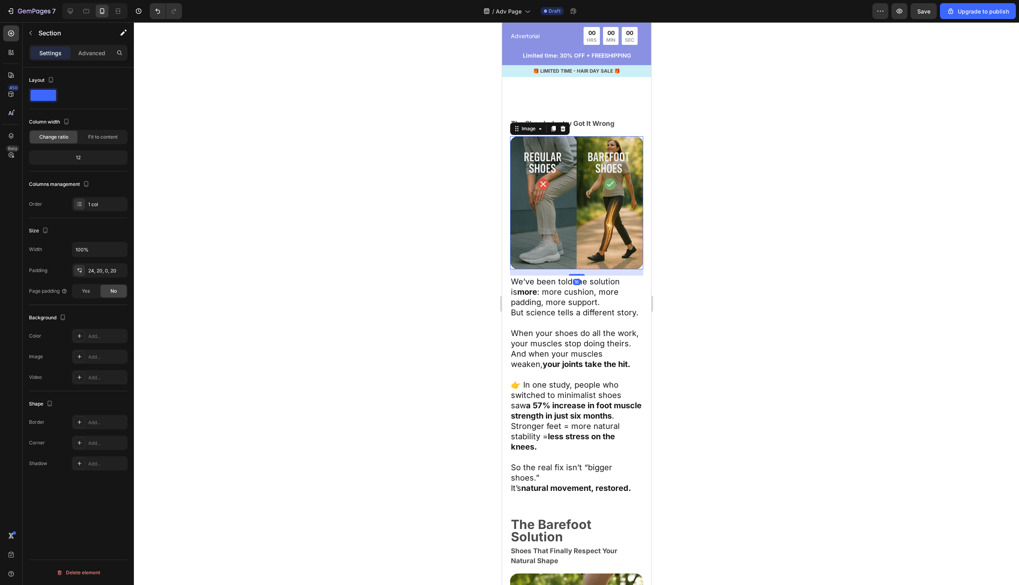
click at [524, 192] on img at bounding box center [576, 202] width 133 height 133
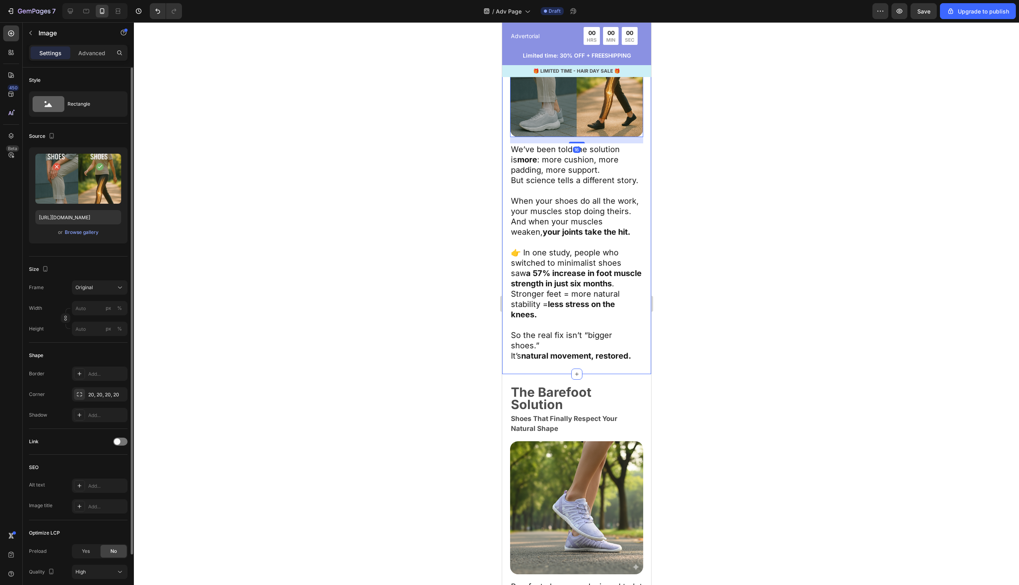
click at [423, 198] on div at bounding box center [576, 303] width 885 height 563
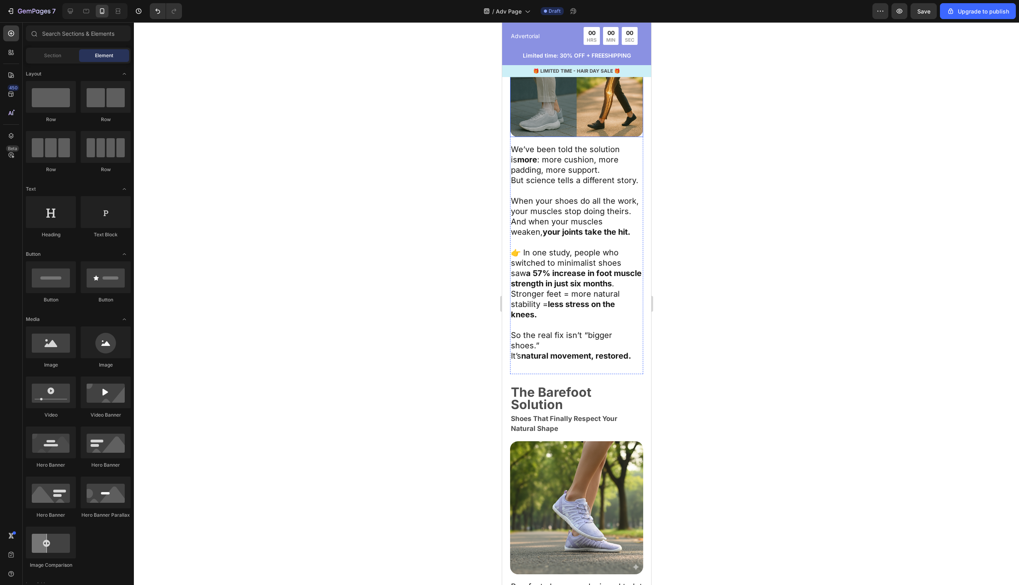
click at [611, 137] on img at bounding box center [576, 70] width 133 height 133
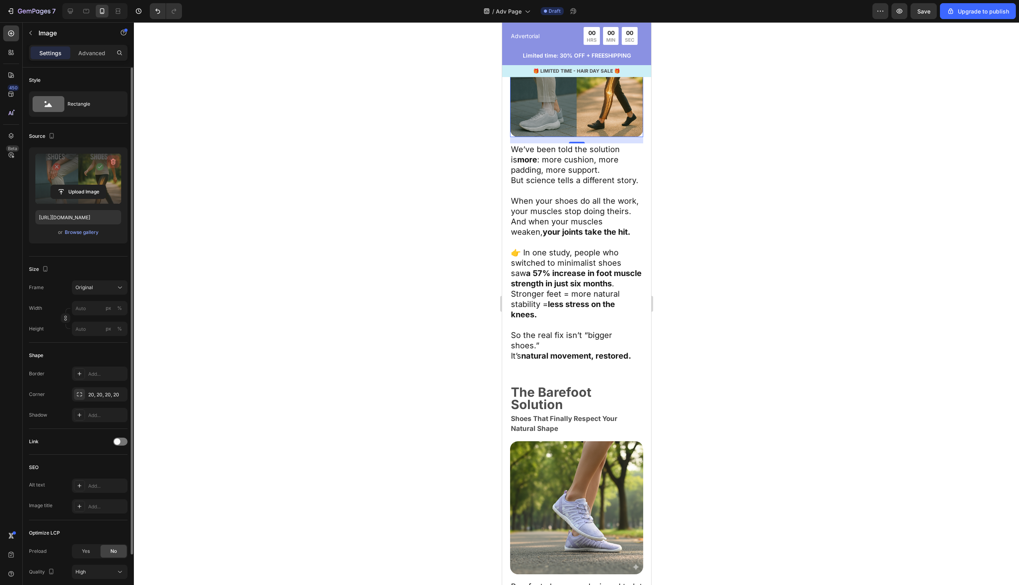
click at [110, 159] on icon "button" at bounding box center [113, 162] width 8 height 8
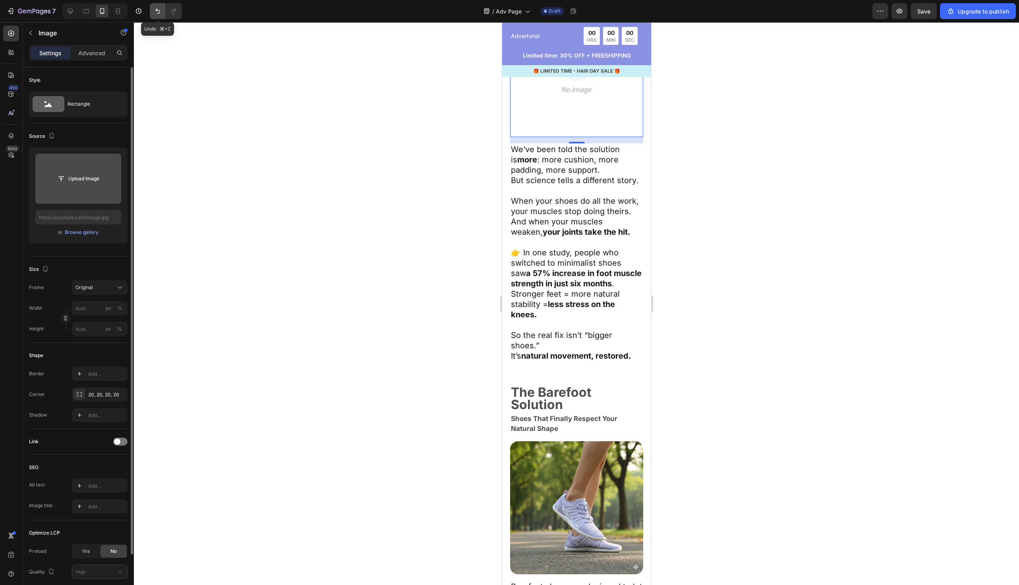
click at [159, 13] on icon "Undo/Redo" at bounding box center [158, 11] width 8 height 8
type input "[URL][DOMAIN_NAME]"
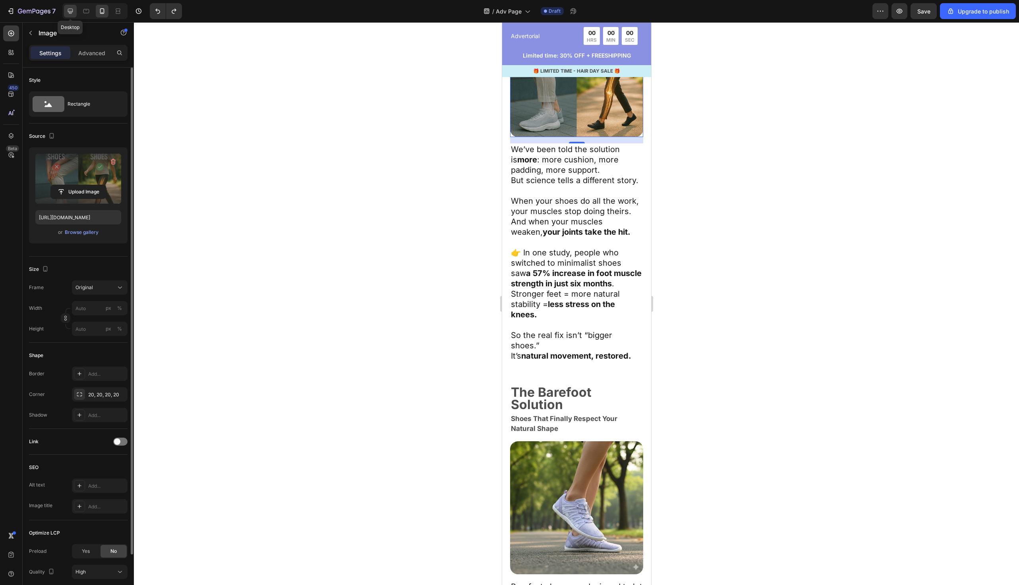
click at [71, 12] on icon at bounding box center [70, 11] width 5 height 5
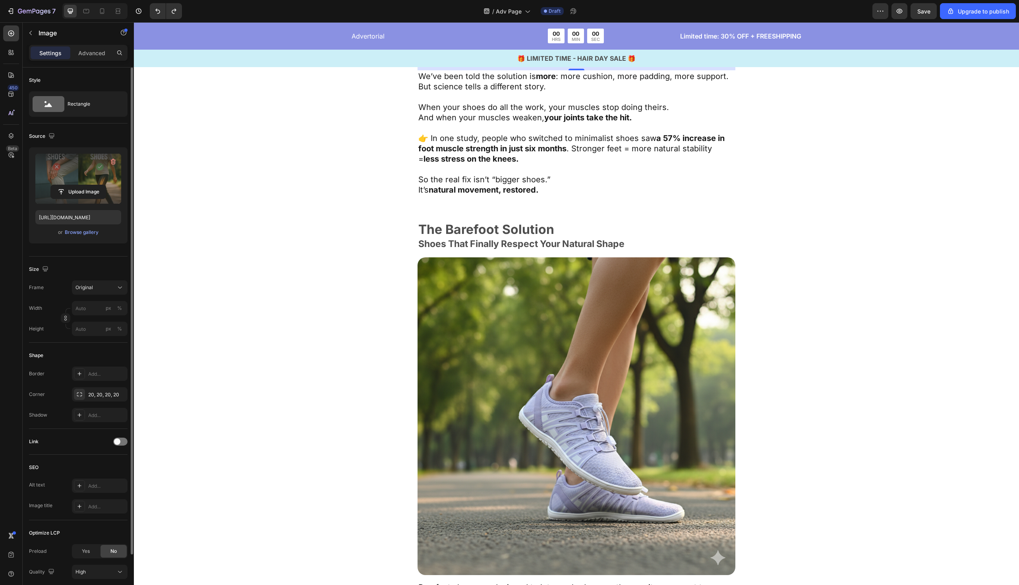
scroll to position [1883, 0]
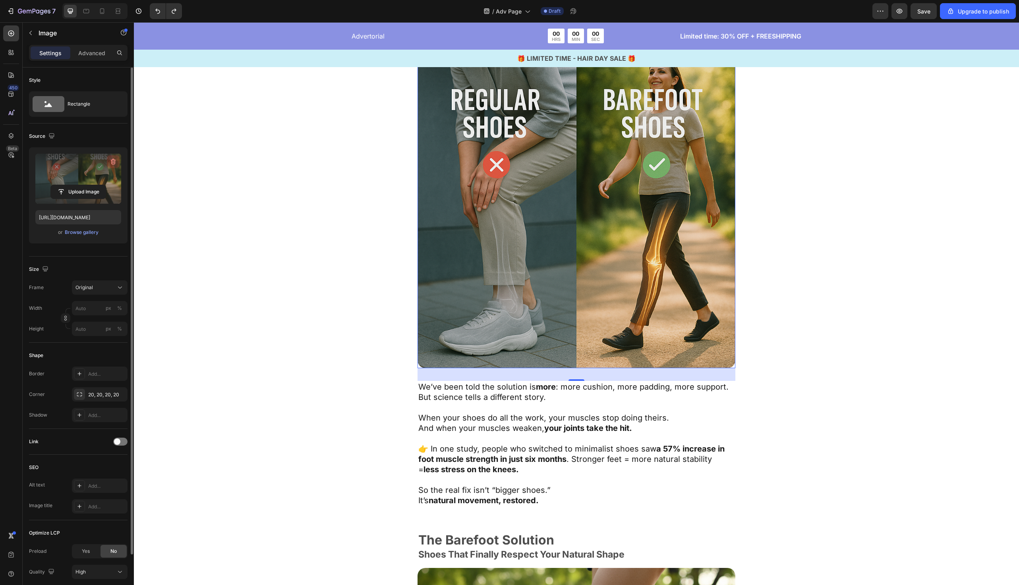
click at [116, 158] on icon "button" at bounding box center [113, 162] width 8 height 8
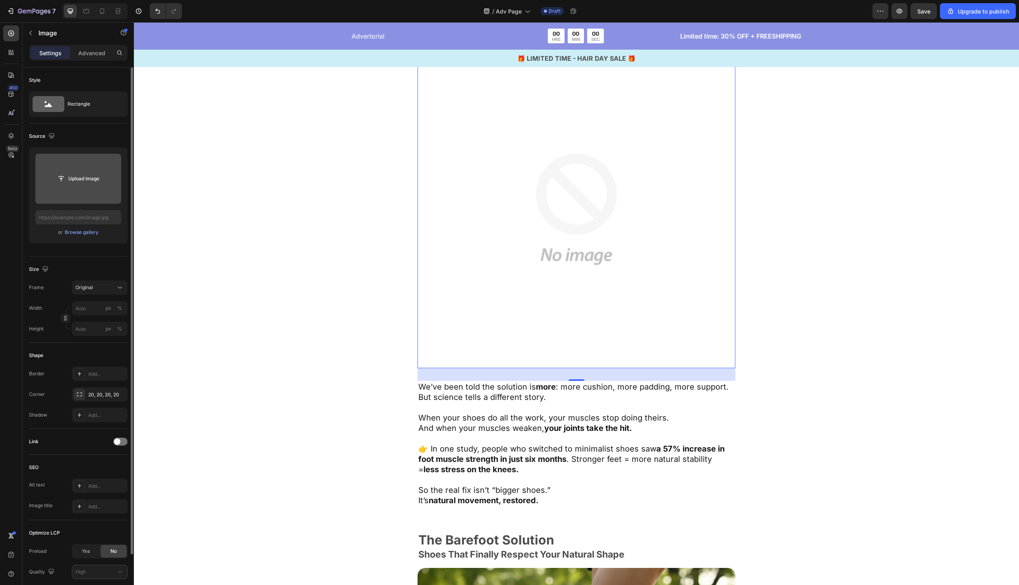
type input "C:\fakepath\Gif 3.3.gif"
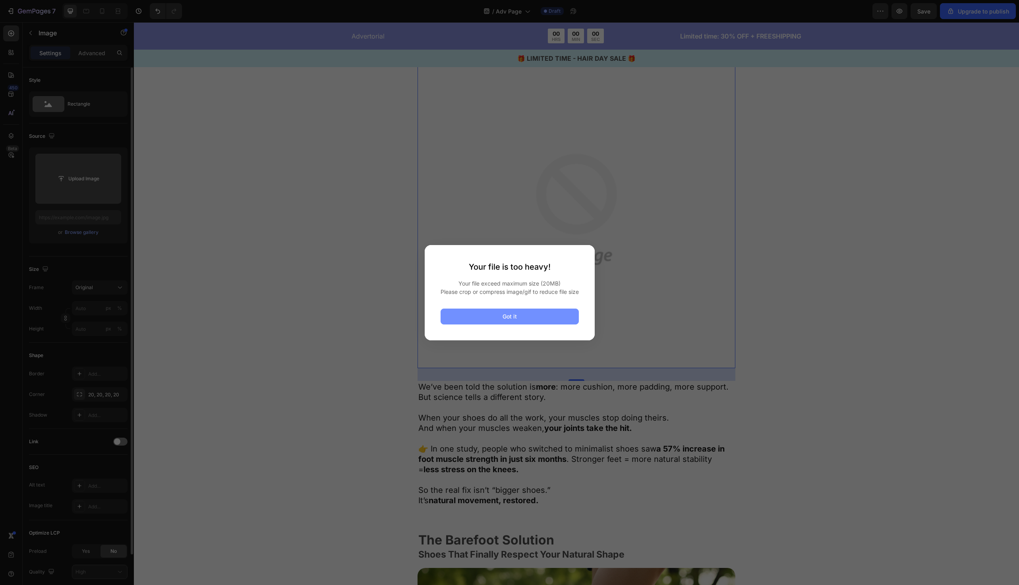
click at [491, 319] on button "Got it" at bounding box center [510, 317] width 138 height 16
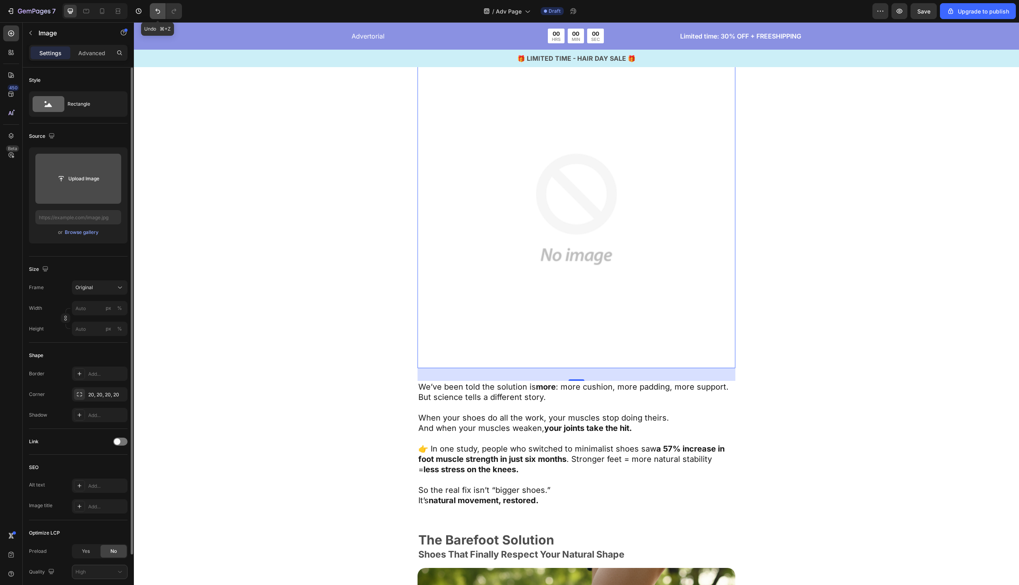
click at [156, 10] on icon "Undo/Redo" at bounding box center [158, 11] width 8 height 8
type input "[URL][DOMAIN_NAME]"
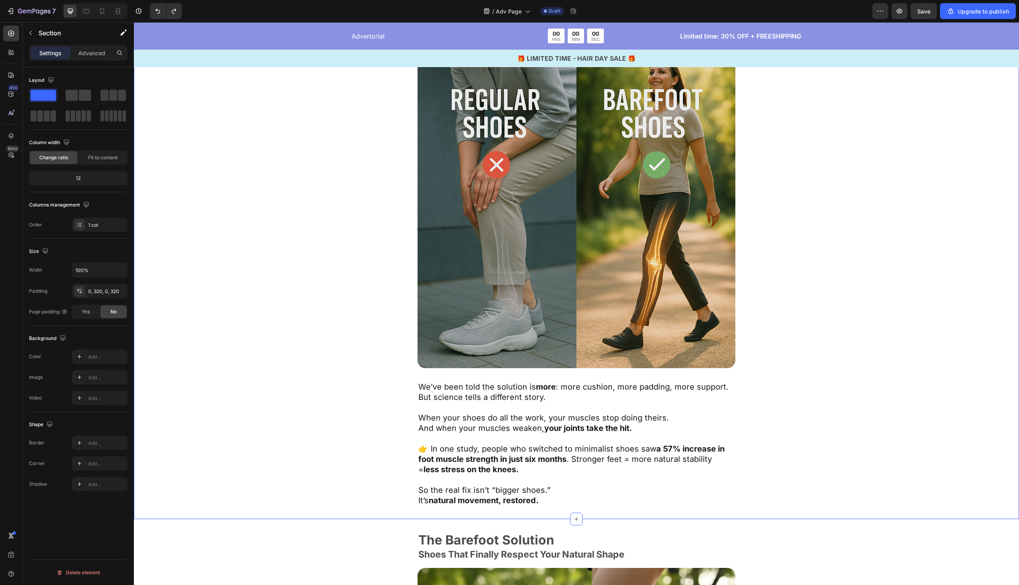
click at [264, 198] on div "The Shoe Industry Got It Wrong Text Block Image We’ve been told the solution is…" at bounding box center [576, 275] width 631 height 489
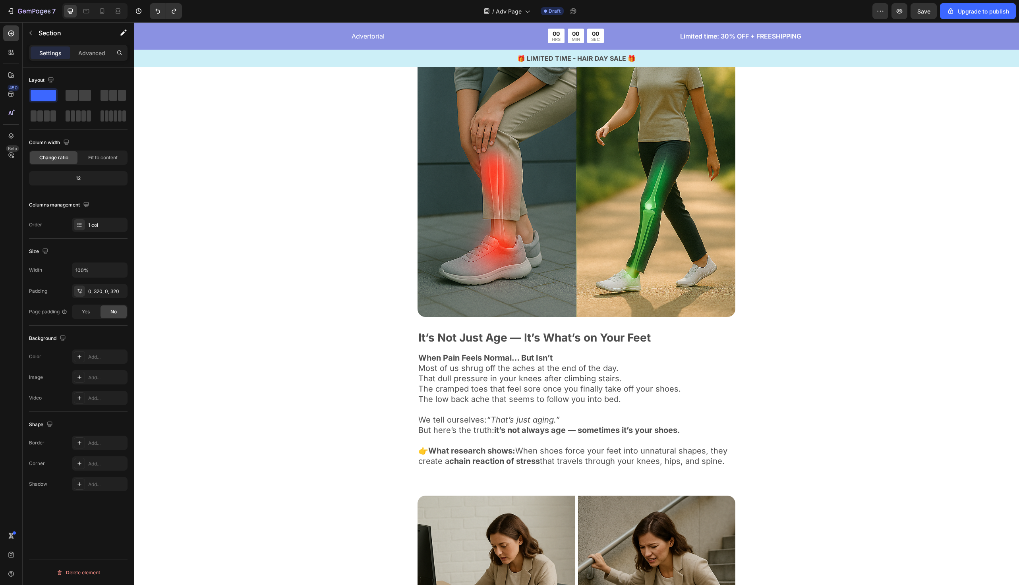
scroll to position [0, 0]
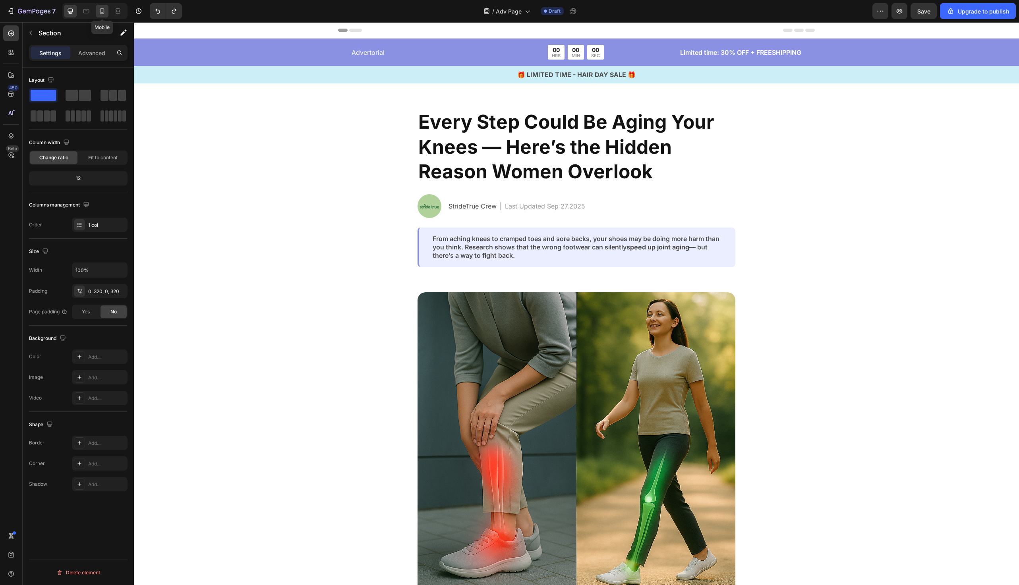
click at [105, 12] on icon at bounding box center [102, 11] width 8 height 8
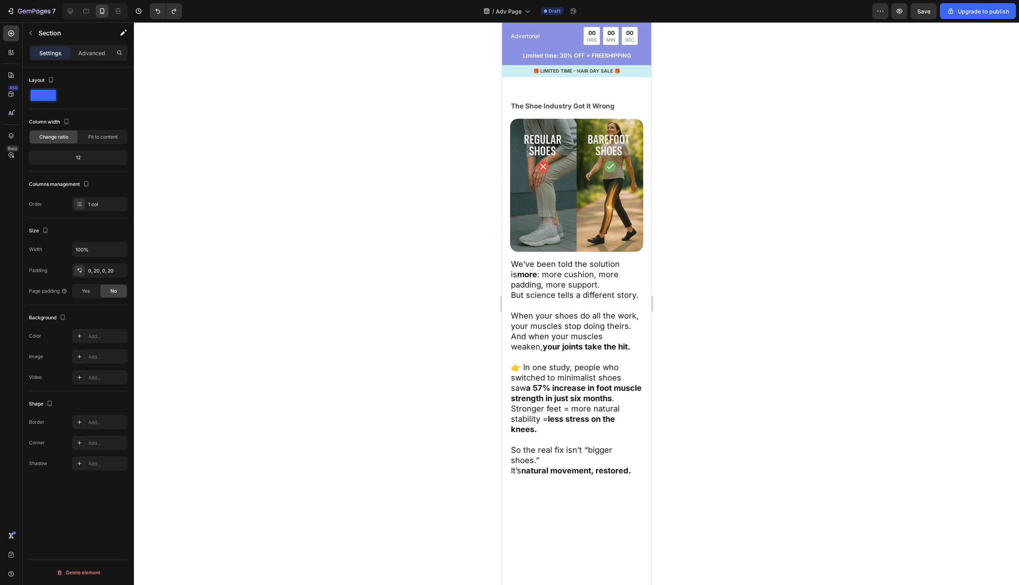
scroll to position [1576, 0]
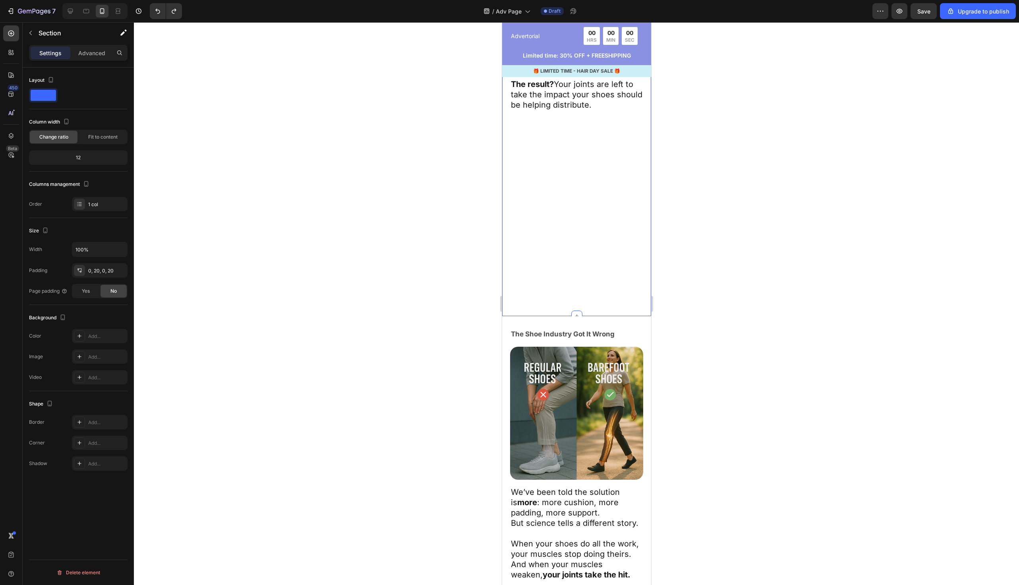
click at [556, 283] on div "When Feet Lose Their Shape, Knees Pay the Price Text Block Image Shoes that don…" at bounding box center [576, 71] width 133 height 490
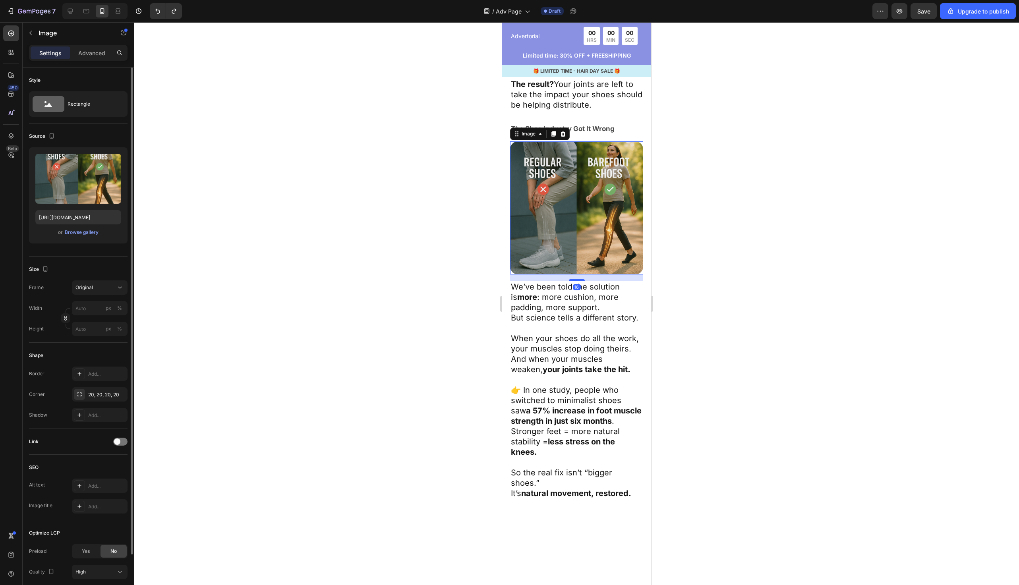
click at [566, 275] on img at bounding box center [576, 207] width 133 height 133
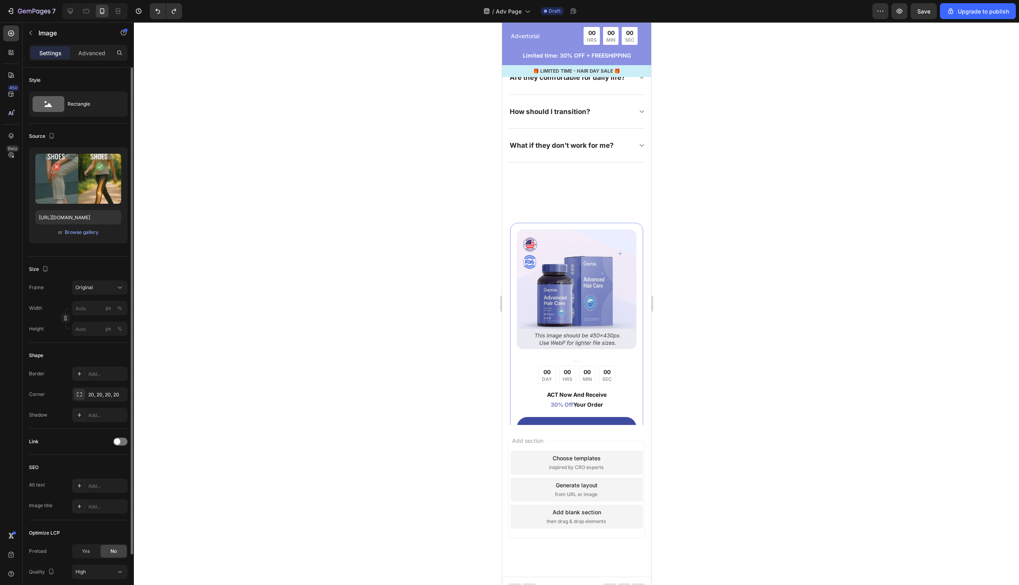
scroll to position [4586, 0]
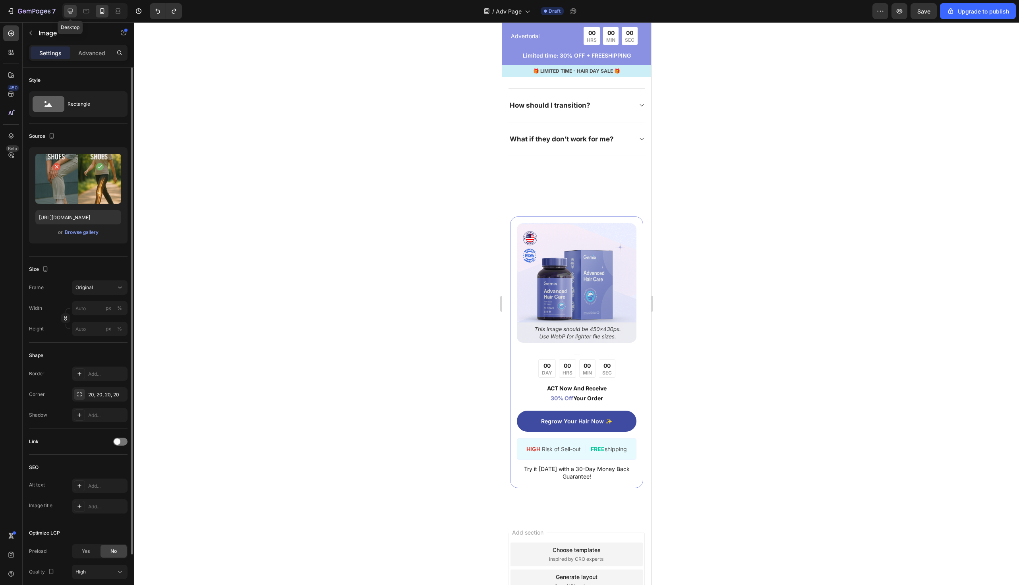
click at [68, 8] on icon at bounding box center [70, 11] width 8 height 8
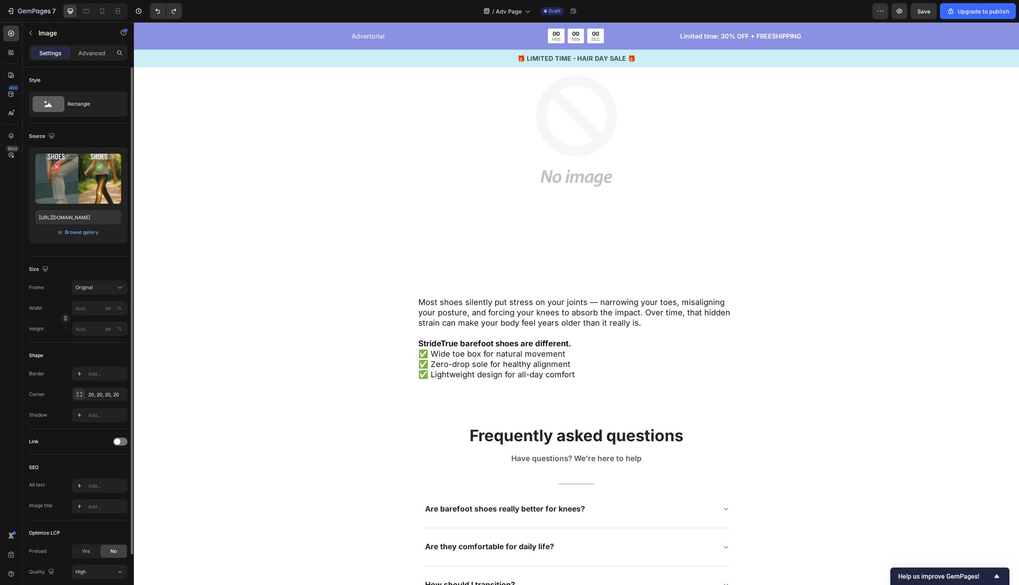
scroll to position [4373, 0]
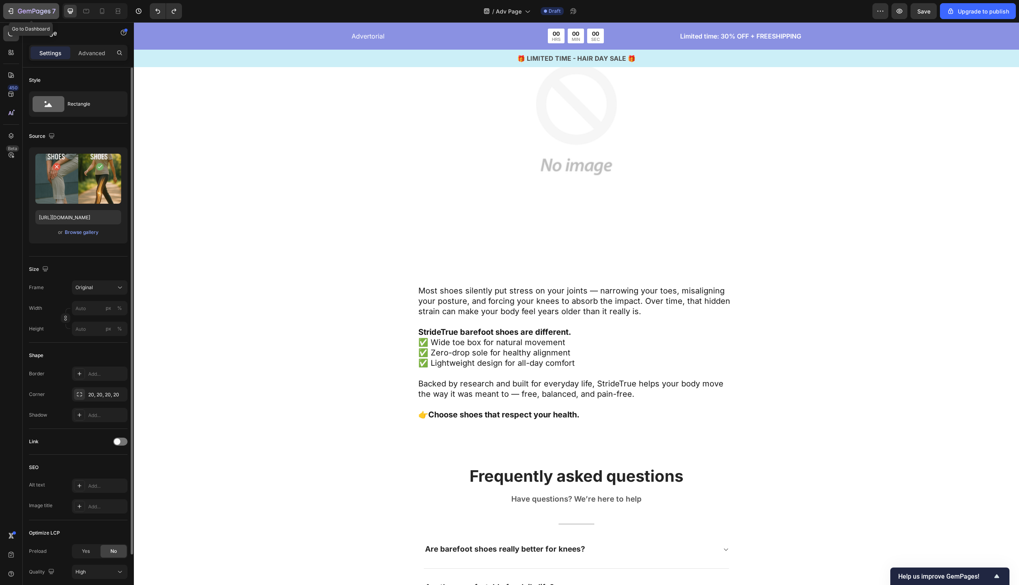
click at [23, 14] on icon "button" at bounding box center [34, 11] width 33 height 7
